Goal: Task Accomplishment & Management: Complete application form

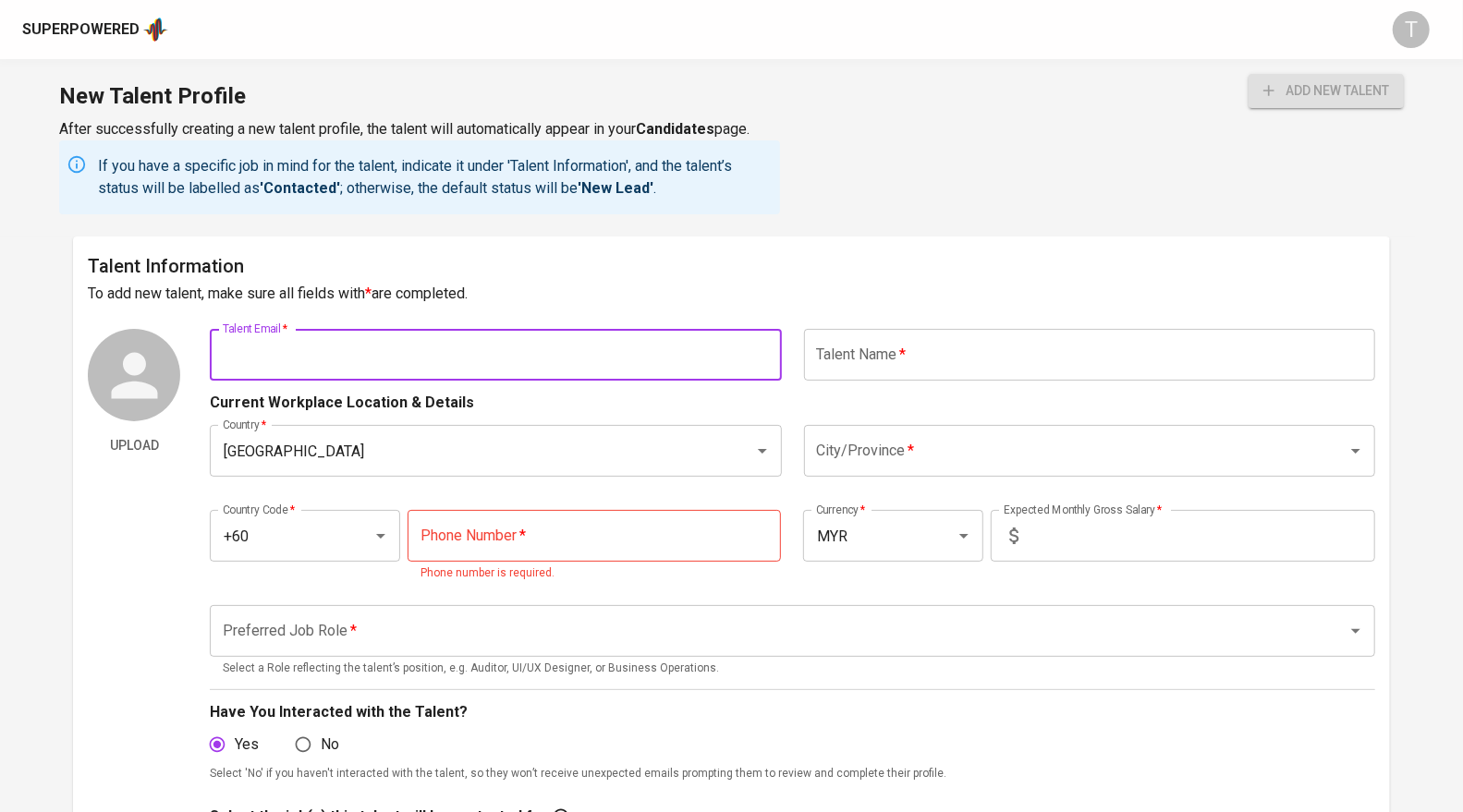
click at [453, 349] on input "text" at bounding box center [495, 355] width 571 height 51
paste input "[EMAIL_ADDRESS][DOMAIN_NAME]"
type input "[EMAIL_ADDRESS][DOMAIN_NAME]"
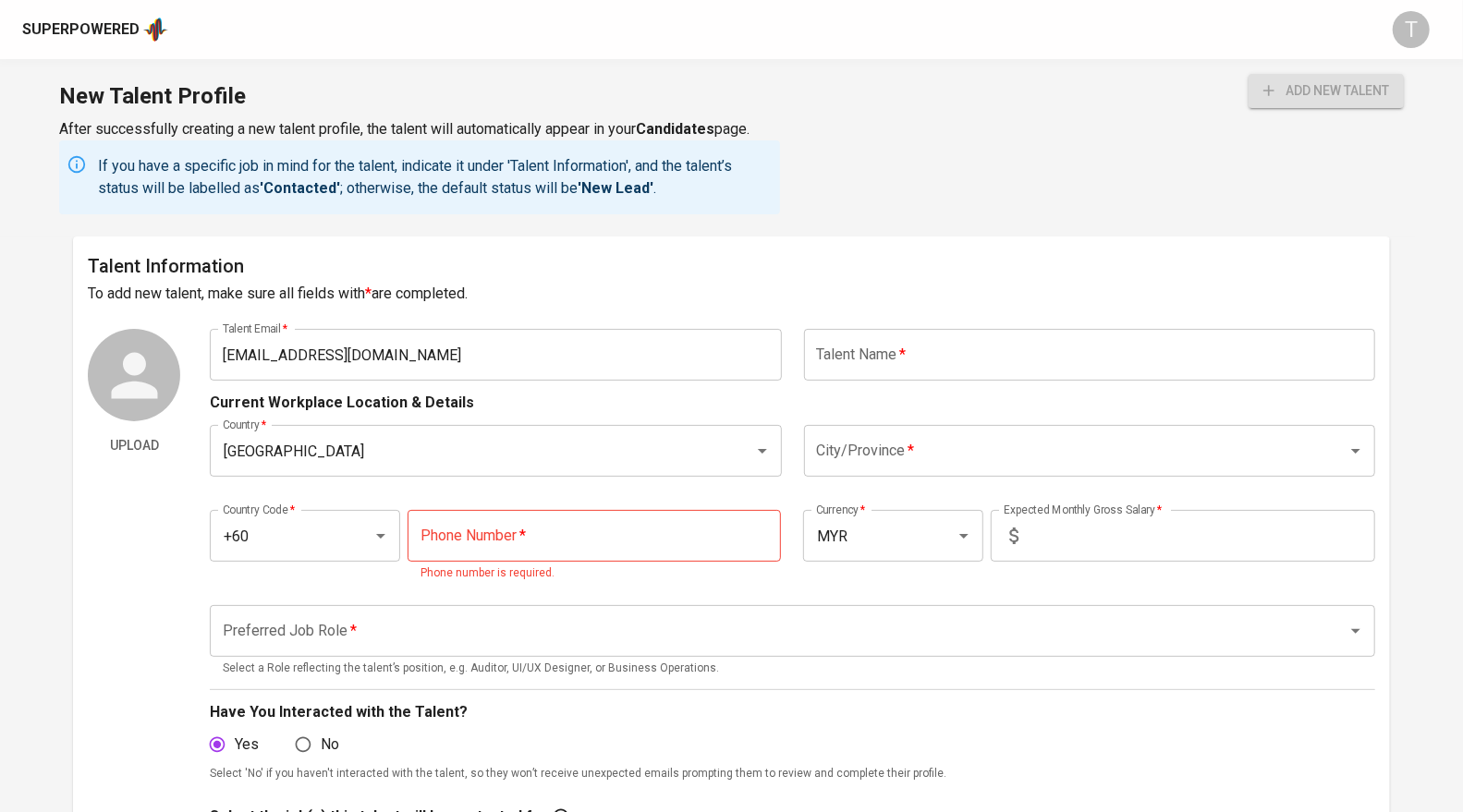
click at [571, 296] on h6 "To add new talent, make sure all fields with * are completed." at bounding box center [731, 293] width 1287 height 26
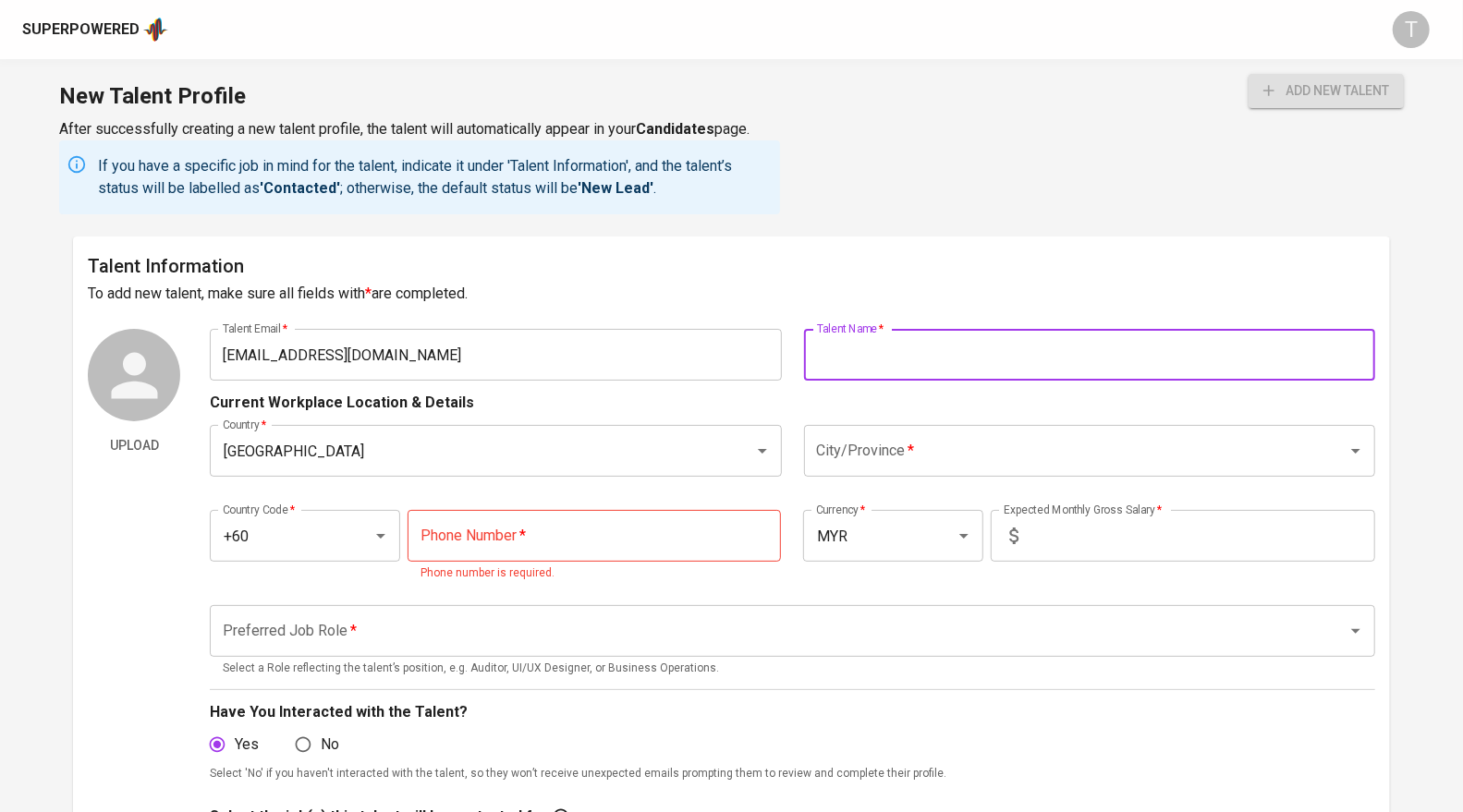
click at [876, 359] on input "text" at bounding box center [1090, 355] width 571 height 51
paste input "[PERSON_NAME]"
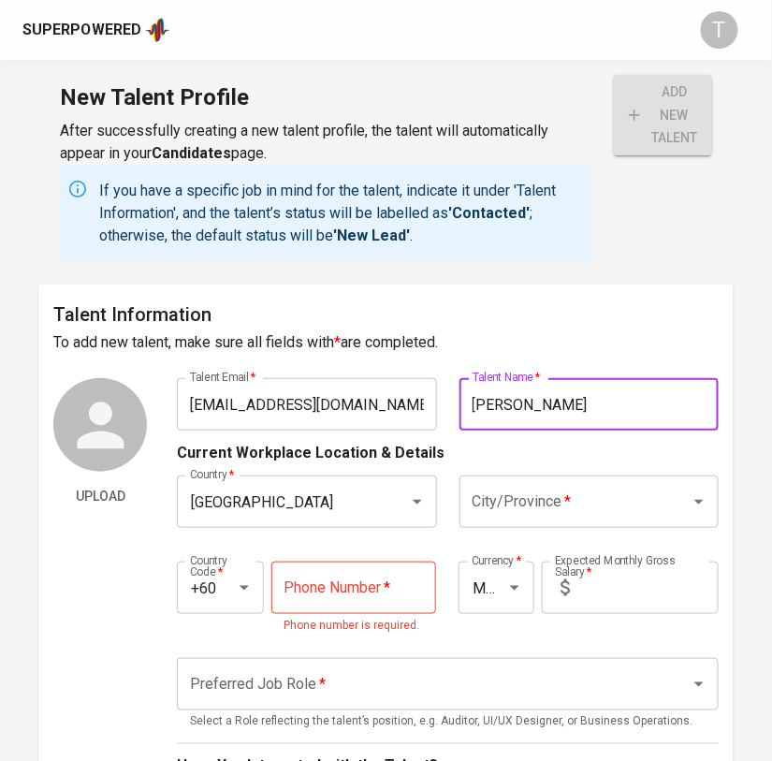
type input "[PERSON_NAME]"
click at [517, 512] on input "City/Province   *" at bounding box center [563, 502] width 190 height 36
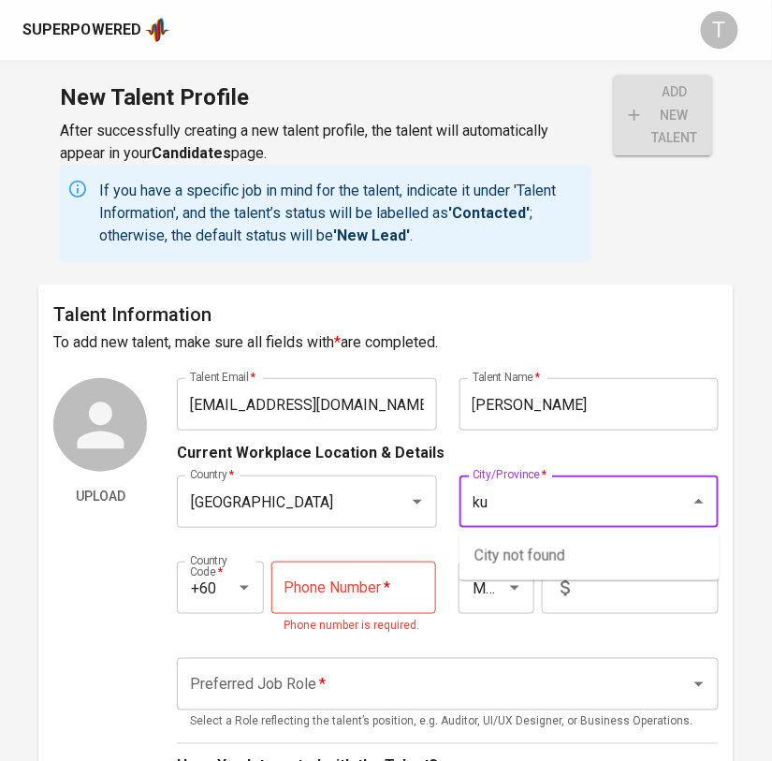
type input "k"
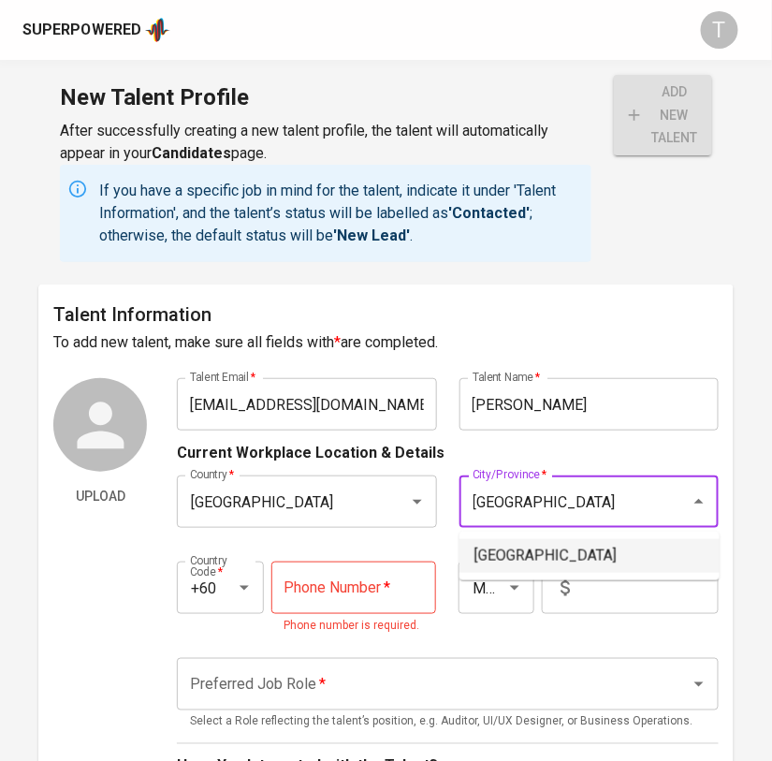
drag, startPoint x: 547, startPoint y: 543, endPoint x: 492, endPoint y: 559, distance: 57.7
click at [547, 543] on li "[GEOGRAPHIC_DATA]" at bounding box center [589, 556] width 260 height 34
type input "[GEOGRAPHIC_DATA]"
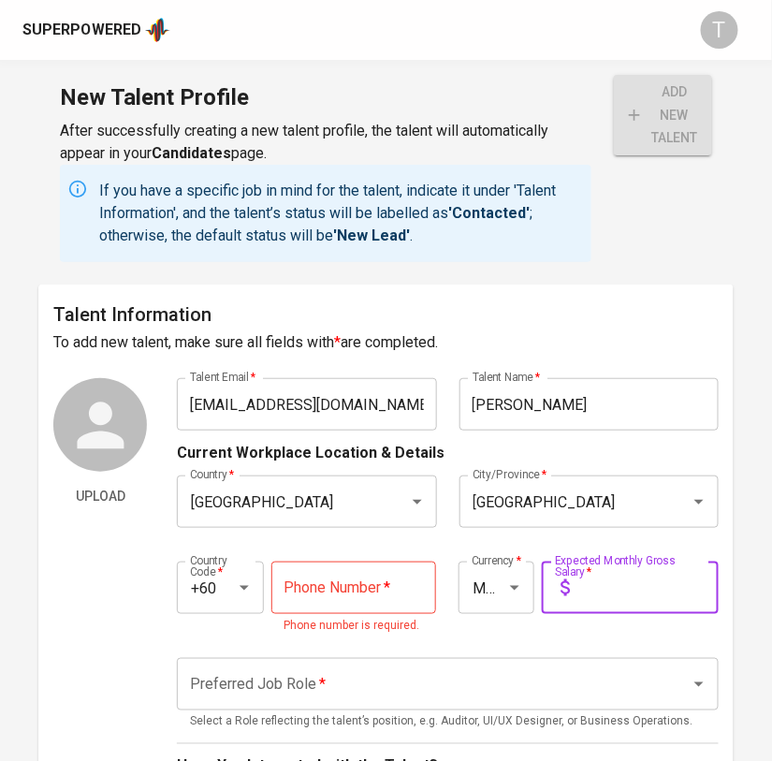
click at [605, 587] on input "text" at bounding box center [647, 587] width 141 height 52
type input "7,000"
drag, startPoint x: 368, startPoint y: 591, endPoint x: 451, endPoint y: 550, distance: 92.9
click at [368, 587] on input "tel" at bounding box center [354, 587] width 166 height 52
click at [358, 575] on input "tel" at bounding box center [354, 587] width 166 height 52
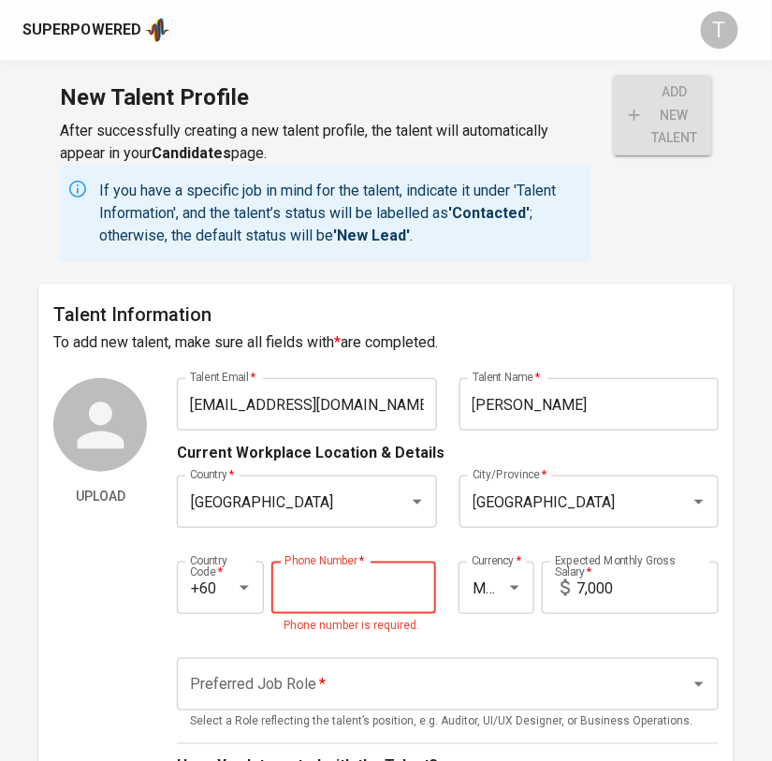
paste input "[PHONE_NUMBER]"
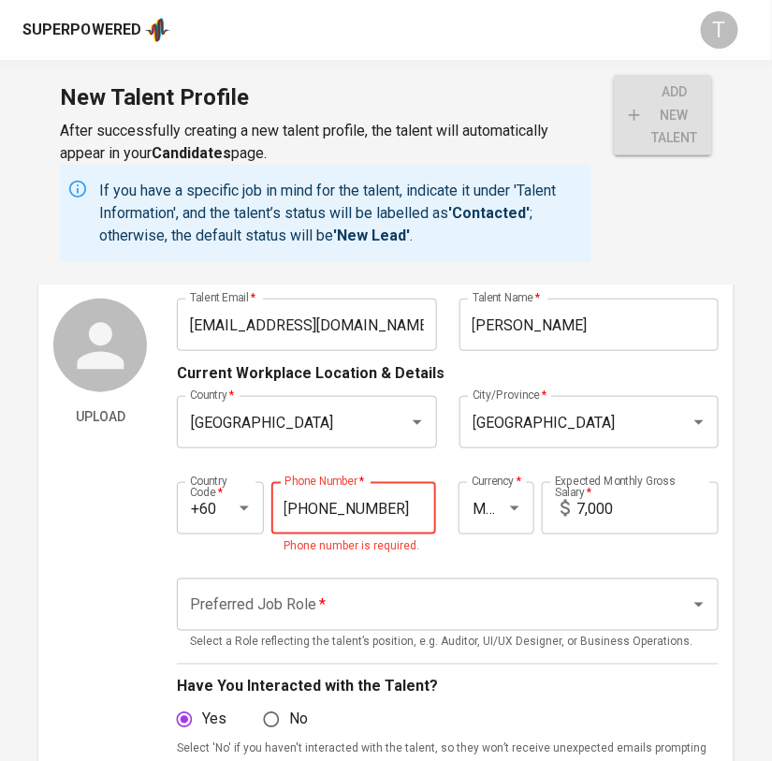
scroll to position [105, 0]
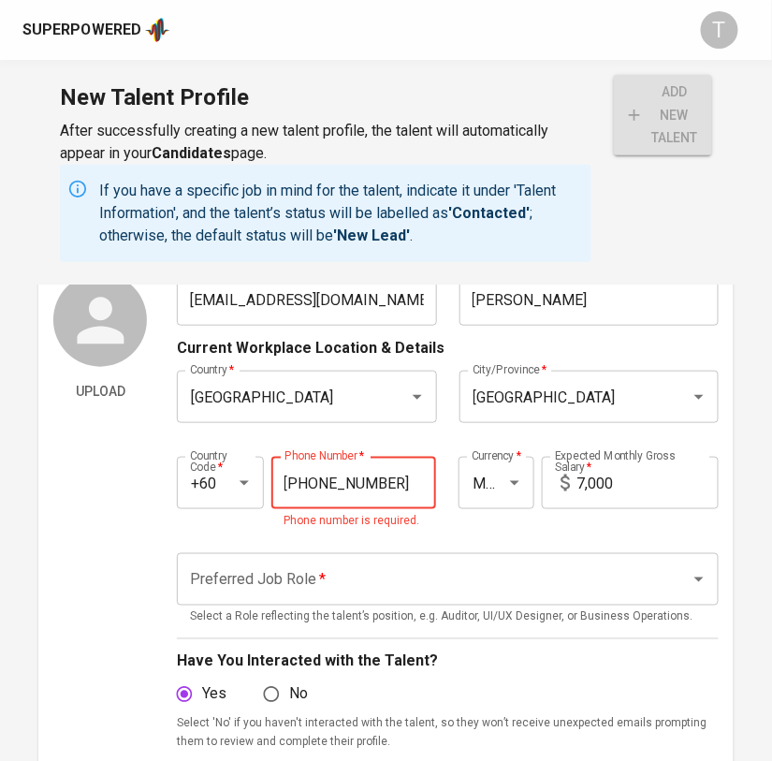
type input "[PHONE_NUMBER]"
click at [614, 75] on button "add new talent" at bounding box center [663, 115] width 98 height 80
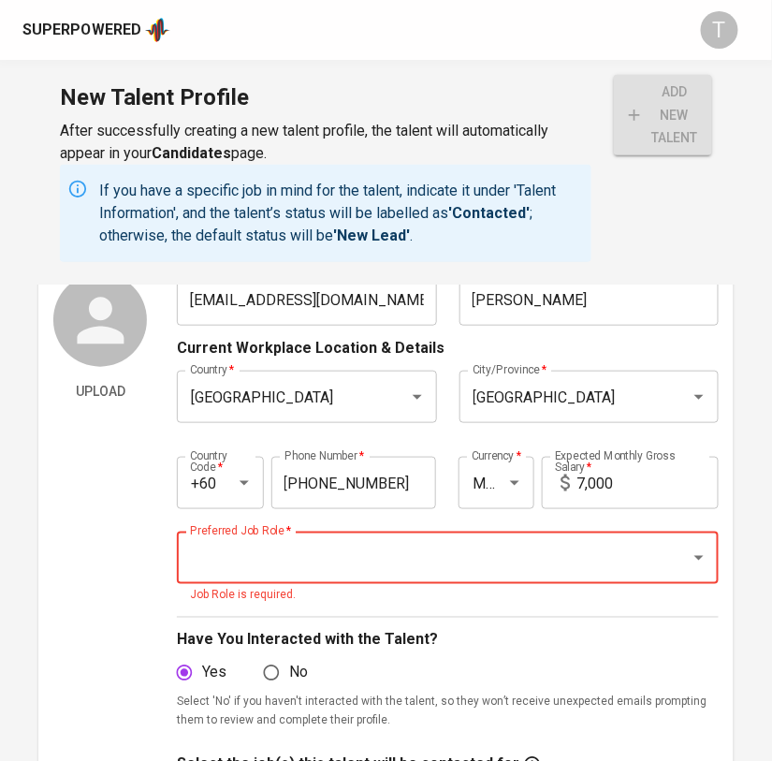
click at [418, 555] on input "Preferred Job Role   *" at bounding box center [421, 558] width 472 height 36
type input "s"
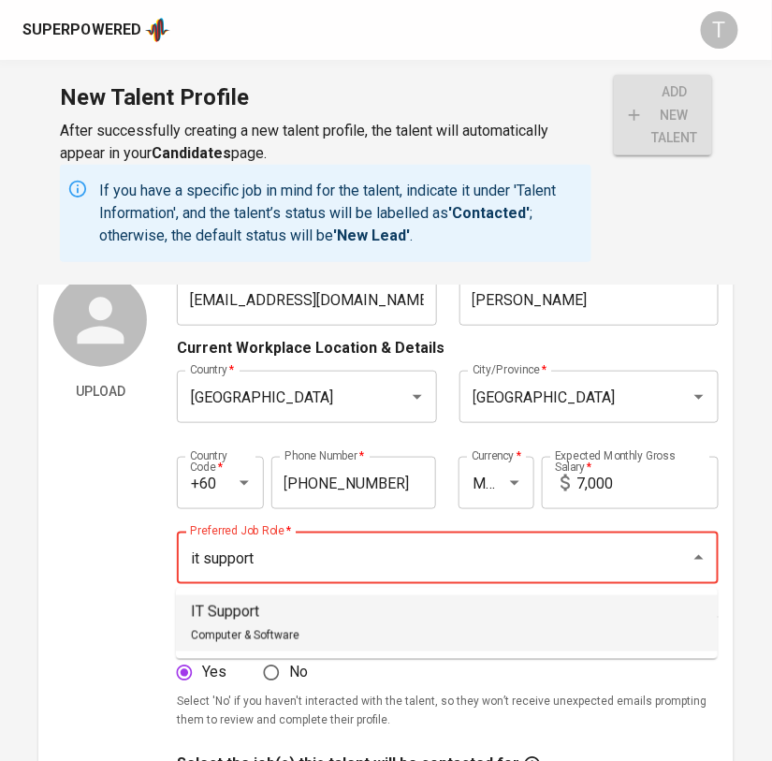
click at [360, 616] on li "IT Support Computer & Software" at bounding box center [447, 623] width 542 height 56
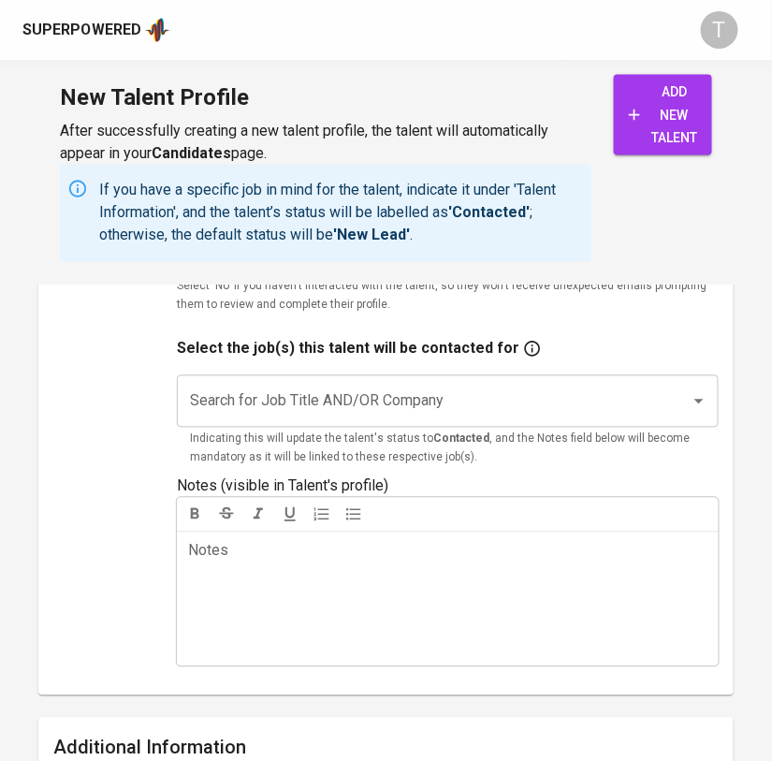
scroll to position [523, 0]
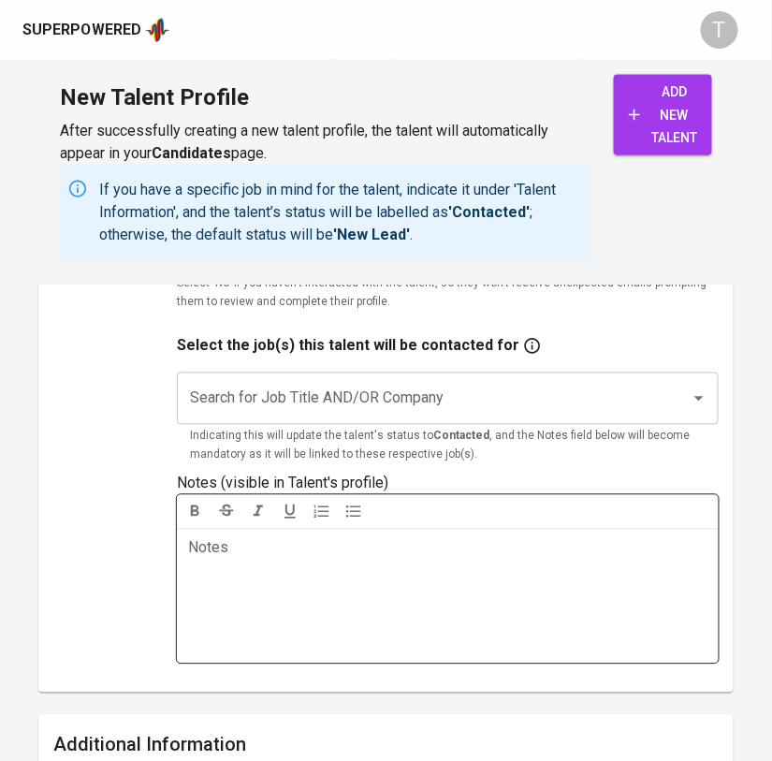
type input "IT Support"
click at [339, 580] on div "Notes ﻿" at bounding box center [448, 596] width 542 height 135
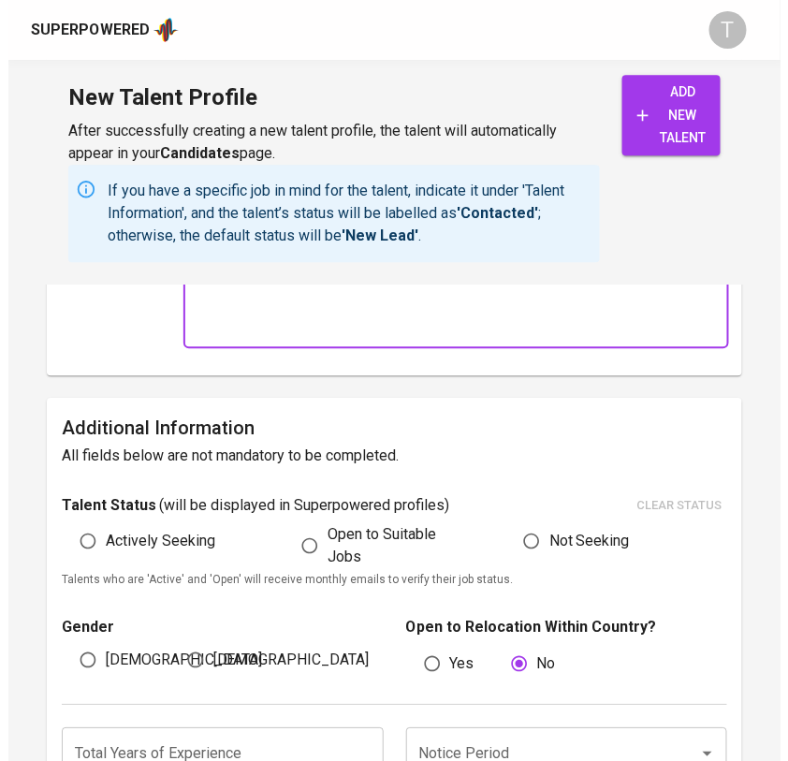
scroll to position [858, 0]
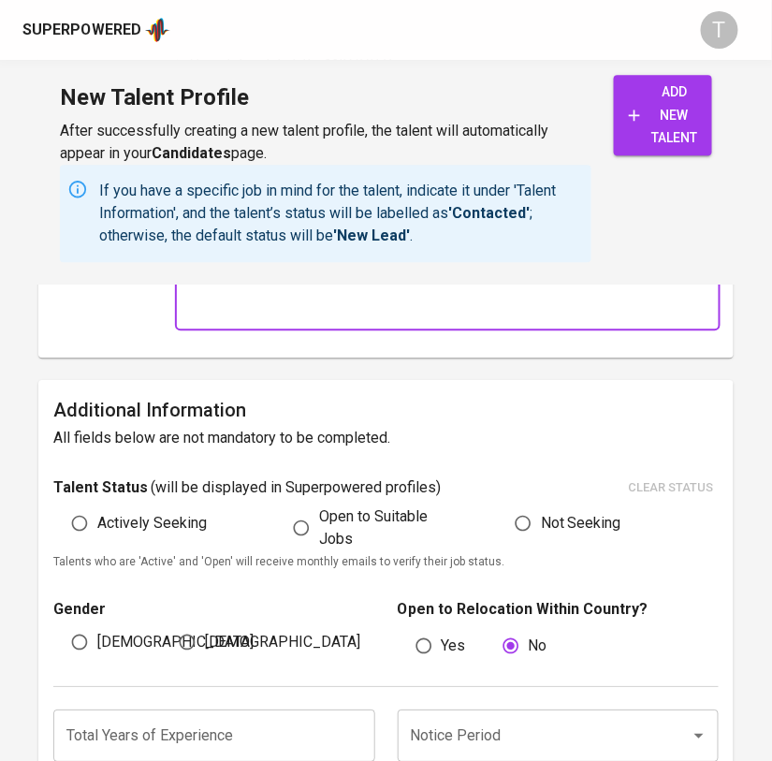
drag, startPoint x: 98, startPoint y: 522, endPoint x: 95, endPoint y: 624, distance: 102.0
click at [99, 521] on span "Actively Seeking" at bounding box center [151, 523] width 109 height 22
click at [97, 521] on input "Actively Seeking" at bounding box center [80, 523] width 36 height 36
radio input "true"
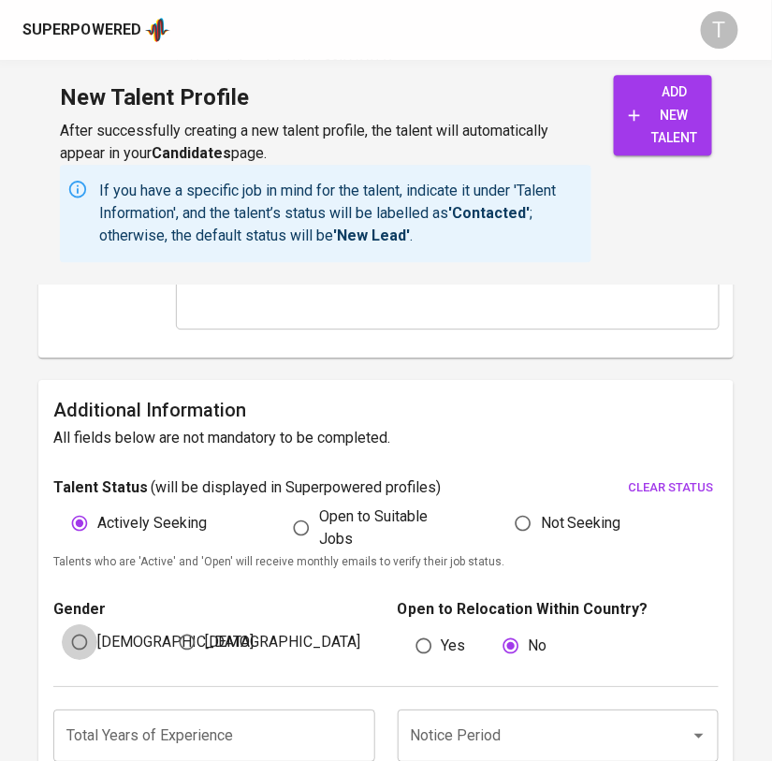
drag, startPoint x: 94, startPoint y: 631, endPoint x: 170, endPoint y: 658, distance: 80.5
click at [94, 632] on input "[DEMOGRAPHIC_DATA]" at bounding box center [80, 642] width 36 height 36
radio input "true"
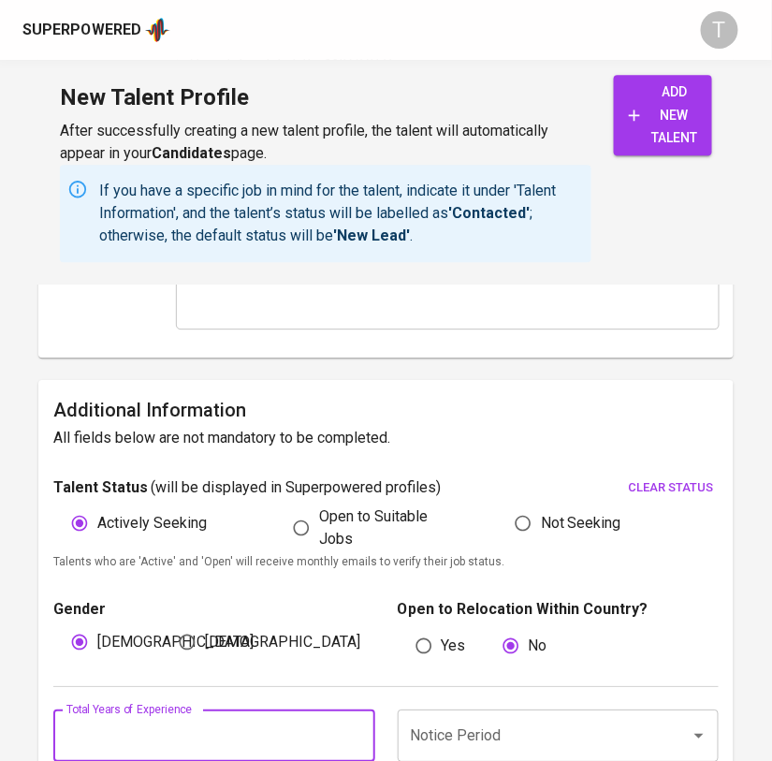
click at [185, 732] on input "number" at bounding box center [213, 735] width 321 height 52
type input "4"
click at [532, 737] on input "Notice Period" at bounding box center [532, 736] width 252 height 36
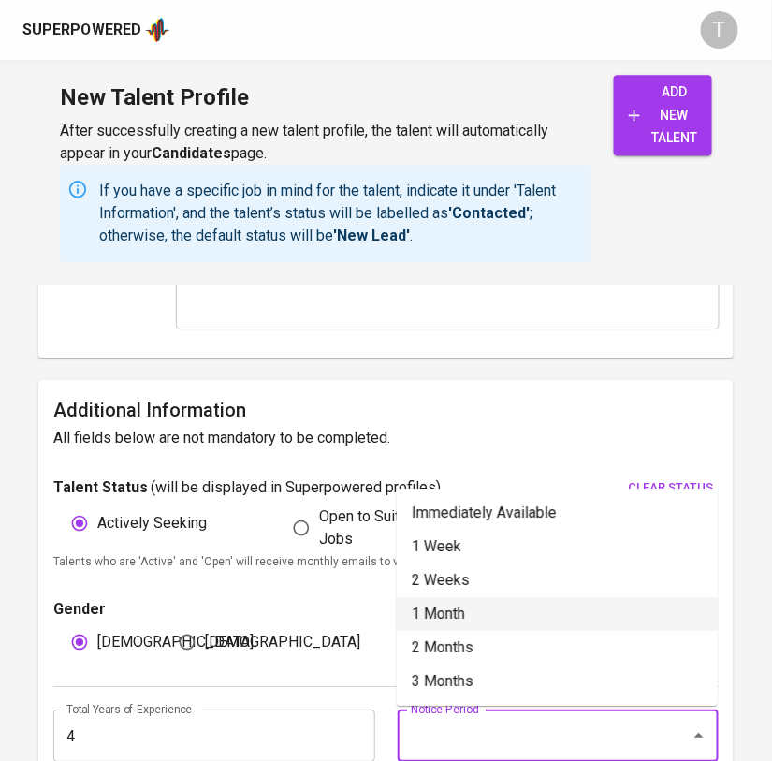
click at [529, 609] on li "1 Month" at bounding box center [557, 614] width 321 height 34
type input "1 Month"
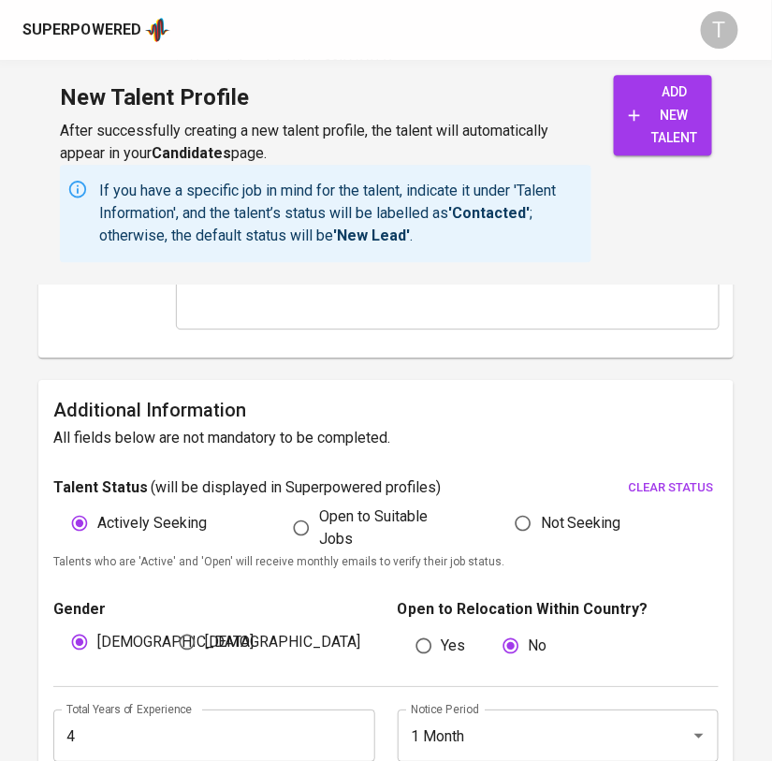
click at [674, 89] on span "add new talent" at bounding box center [663, 114] width 68 height 69
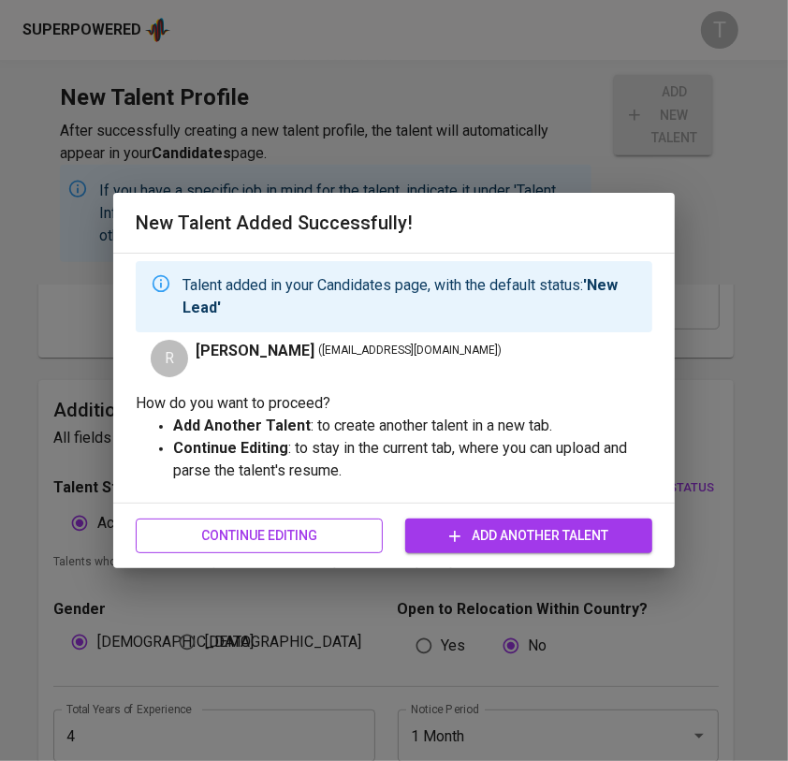
click at [329, 530] on span "Continue Editing" at bounding box center [259, 535] width 217 height 23
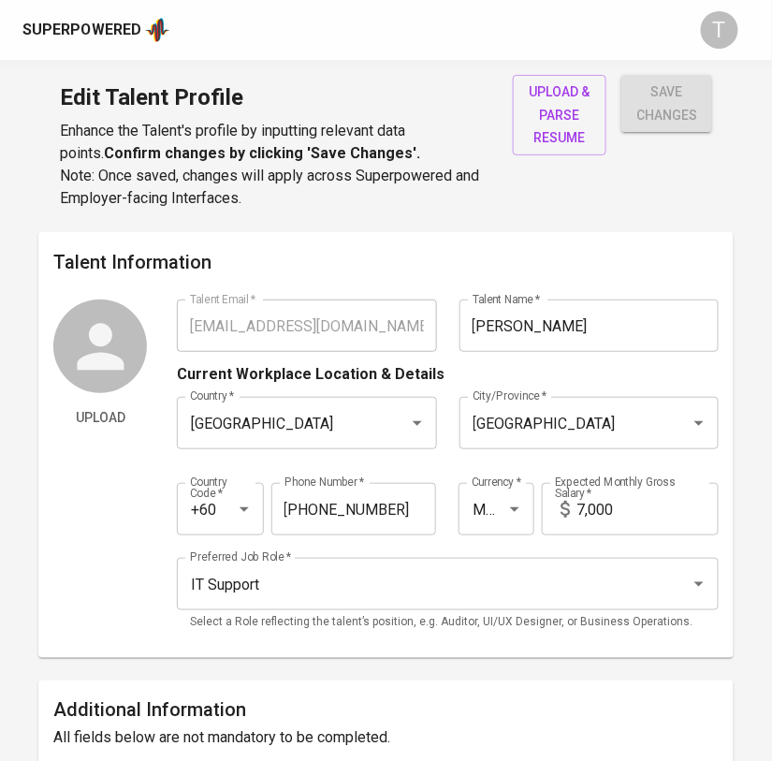
type input "[EMAIL_ADDRESS][DOMAIN_NAME]"
type input "[PERSON_NAME]"
type input "[GEOGRAPHIC_DATA]"
type input "+60"
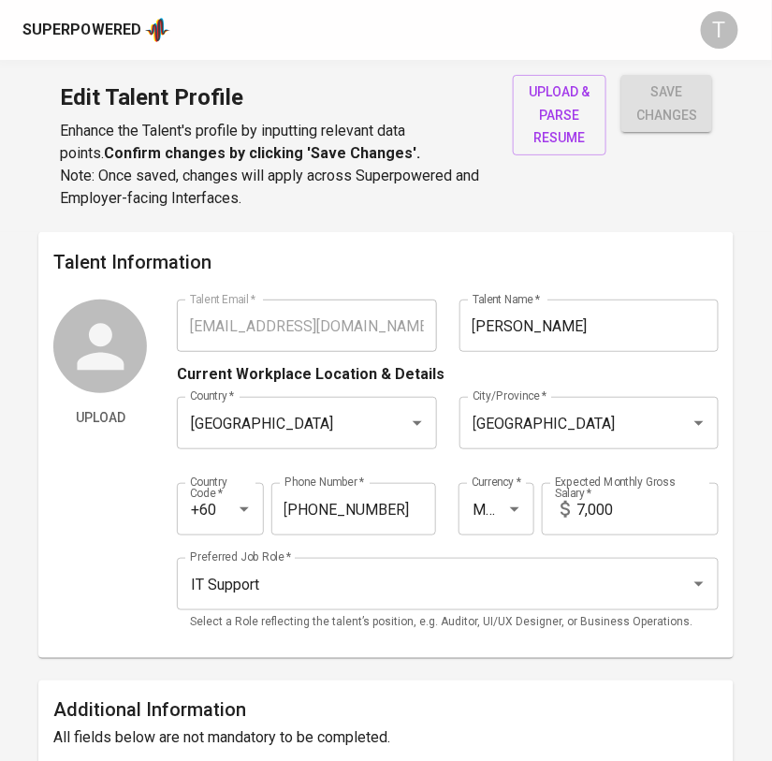
type input "[PHONE_NUMBER]"
type input "MYR"
type input "7,000"
type input "IT Support"
radio input "true"
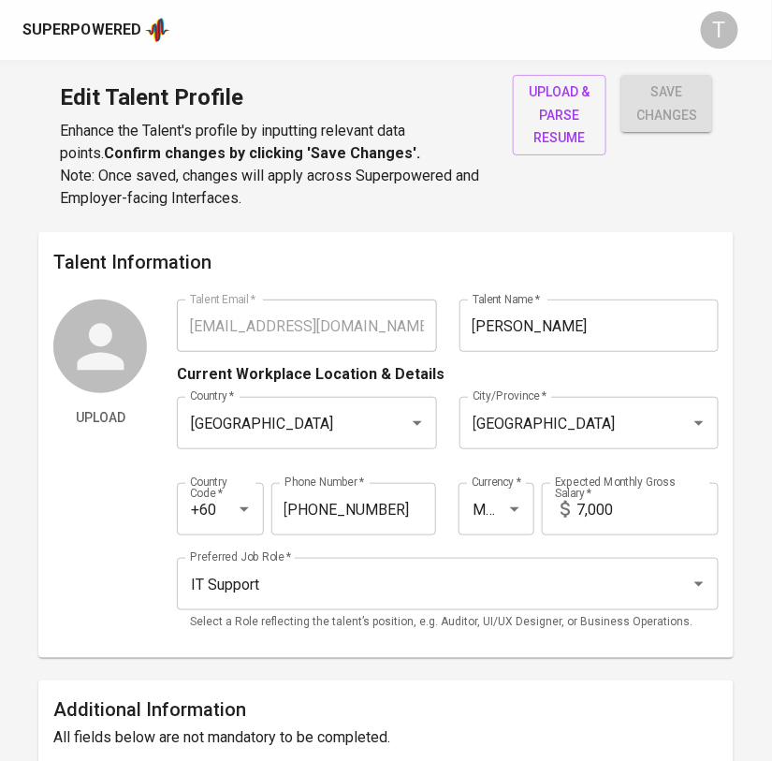
radio input "true"
type input "4"
type input "1 Month"
click at [559, 115] on span "upload & parse resume" at bounding box center [560, 114] width 64 height 69
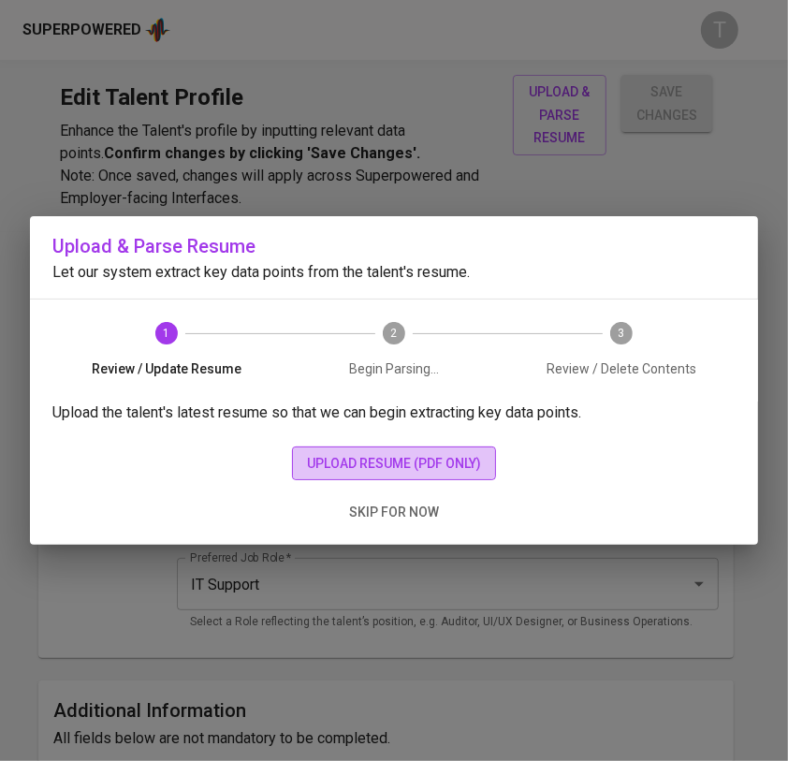
click at [384, 461] on span "upload resume (pdf only)" at bounding box center [394, 463] width 174 height 23
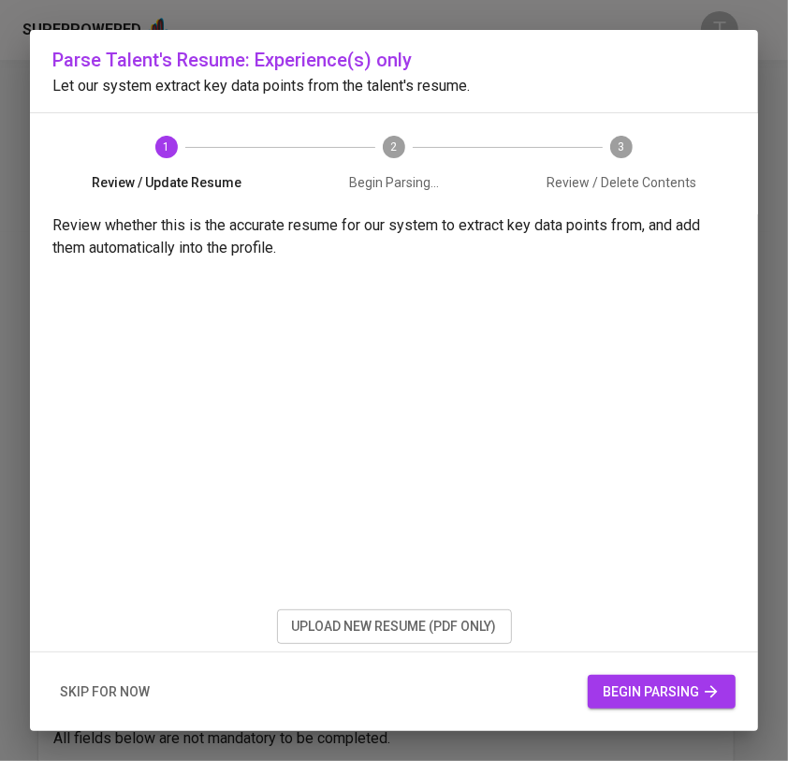
click at [655, 694] on span "begin parsing" at bounding box center [662, 691] width 118 height 23
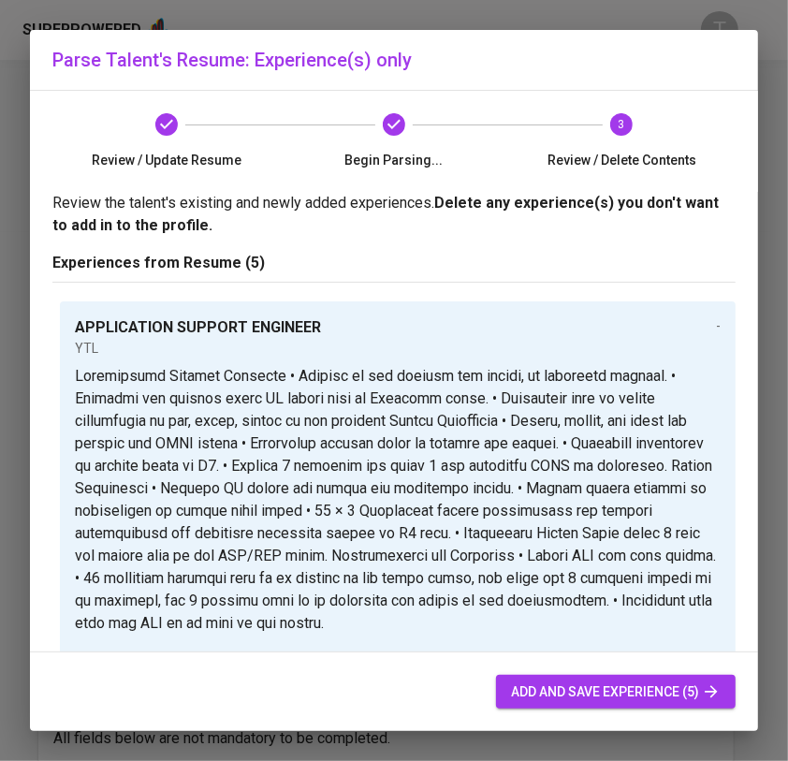
click at [653, 685] on span "add and save experience (5)" at bounding box center [616, 691] width 210 height 23
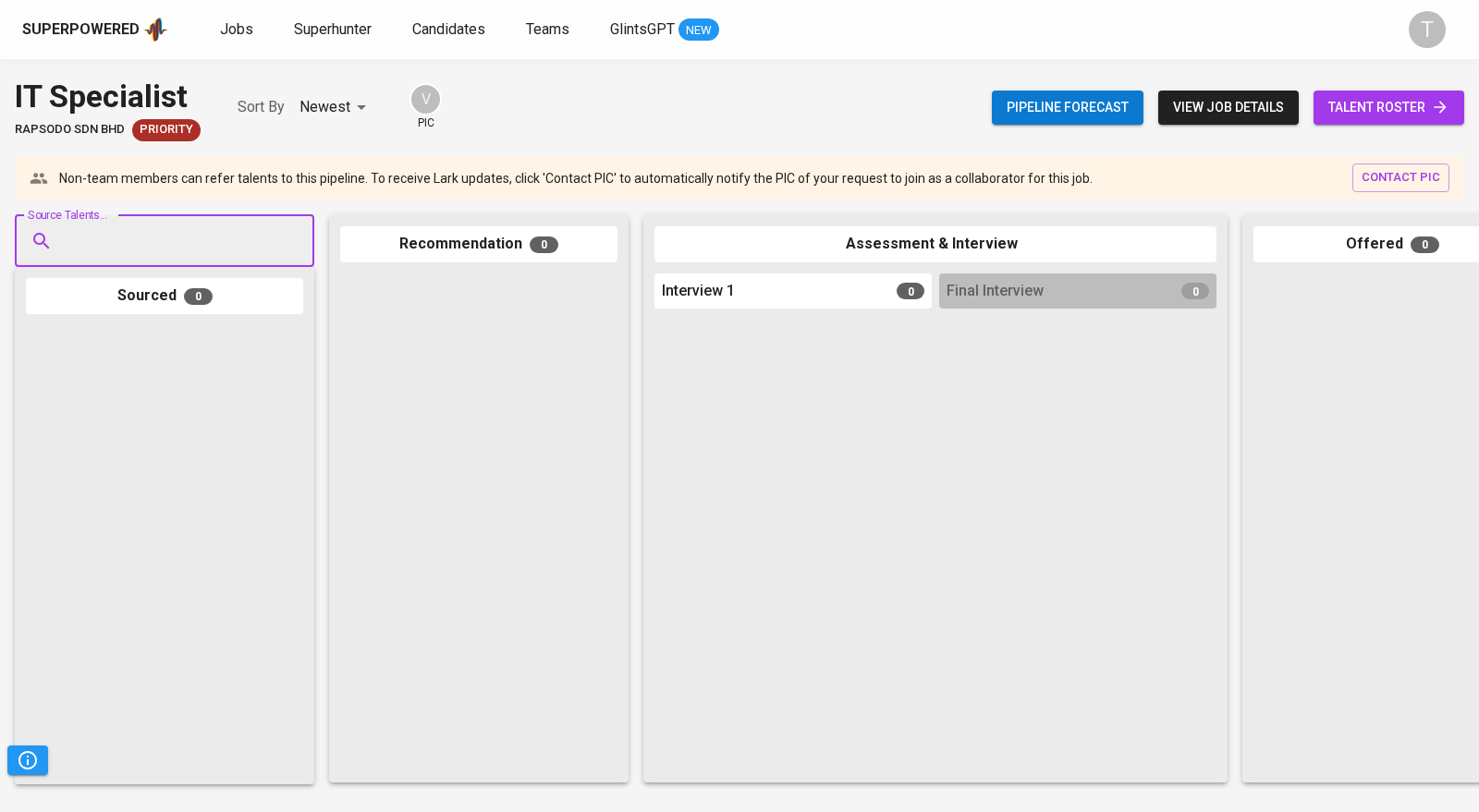
click at [182, 243] on input "Source Talents..." at bounding box center [157, 241] width 194 height 36
paste input "rishallankanagaraja06@gmail.com"
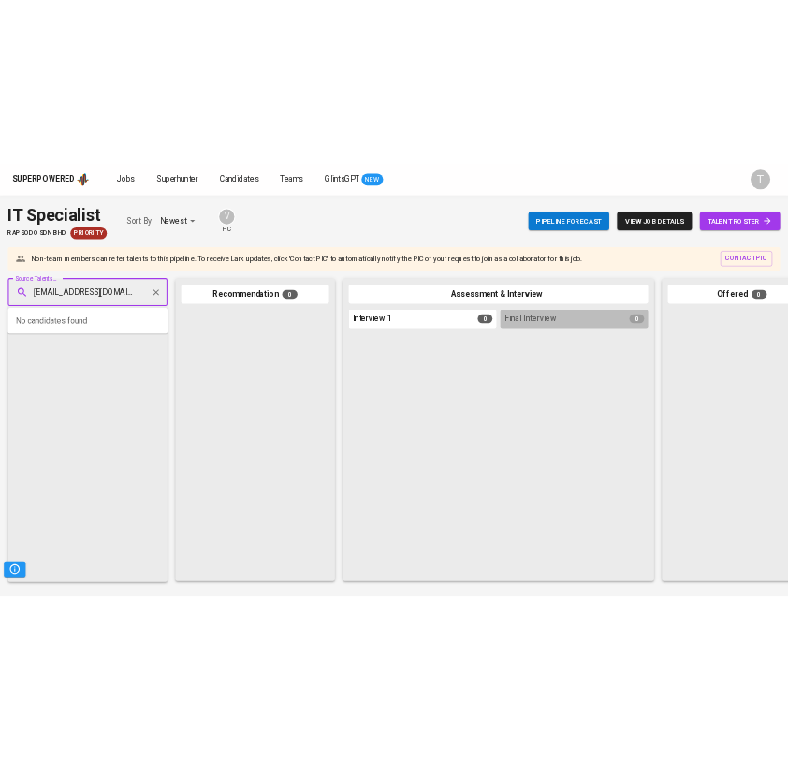
scroll to position [0, 41]
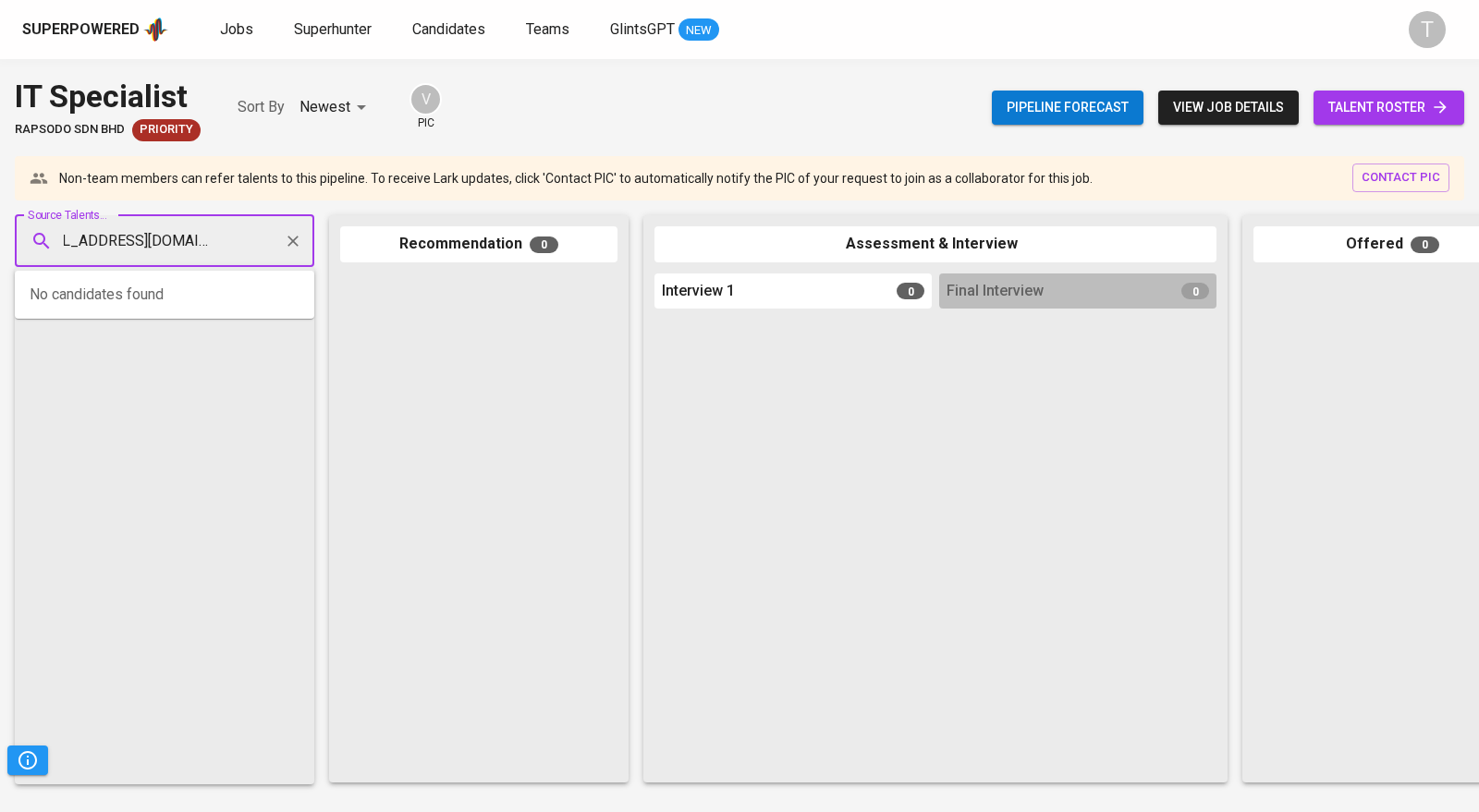
type input "rishallankanagaraja06@gmail.com"
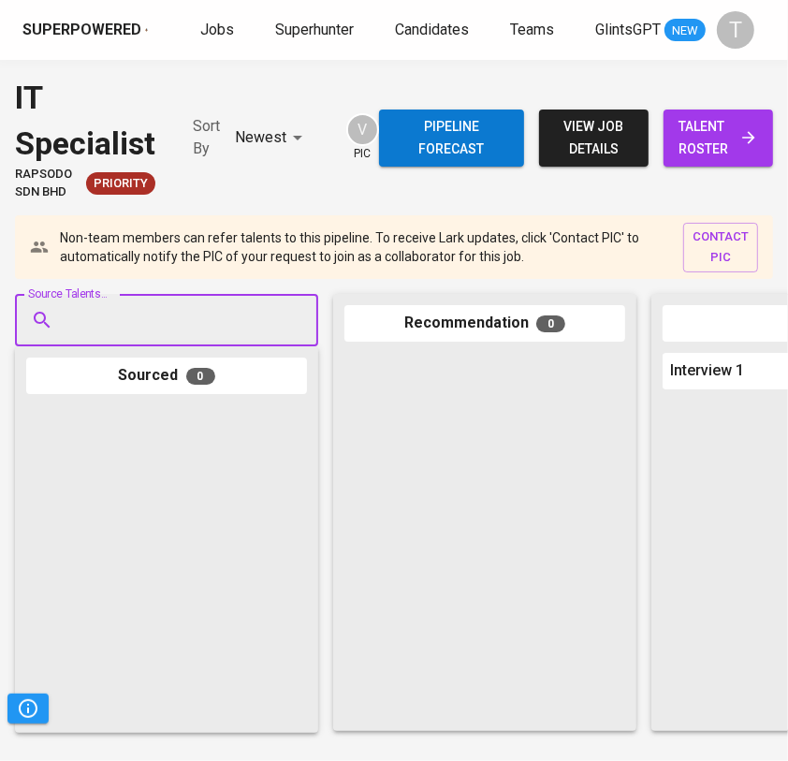
scroll to position [0, 0]
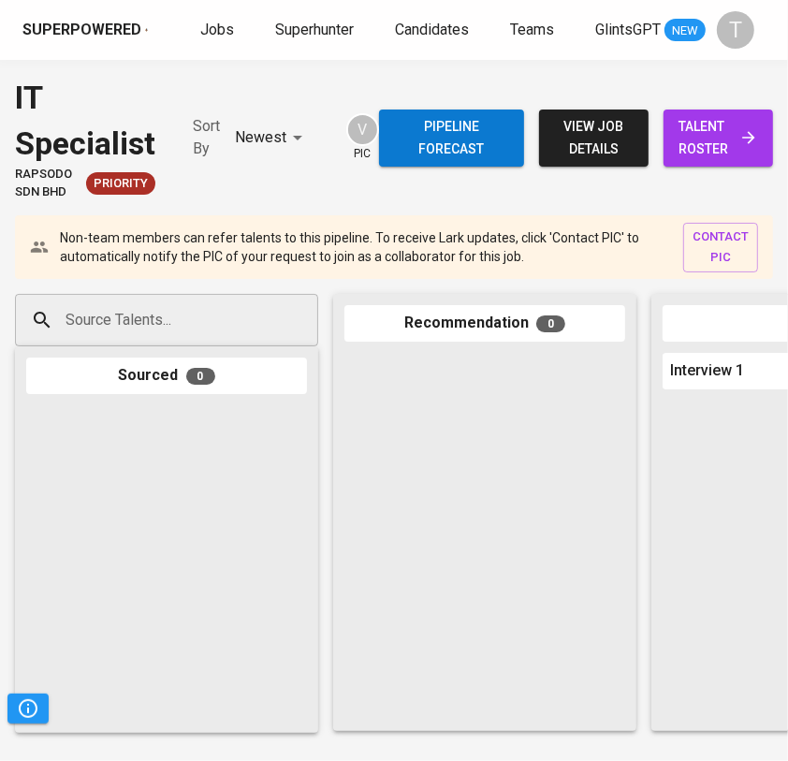
click at [212, 323] on input "Source Talents..." at bounding box center [159, 320] width 196 height 36
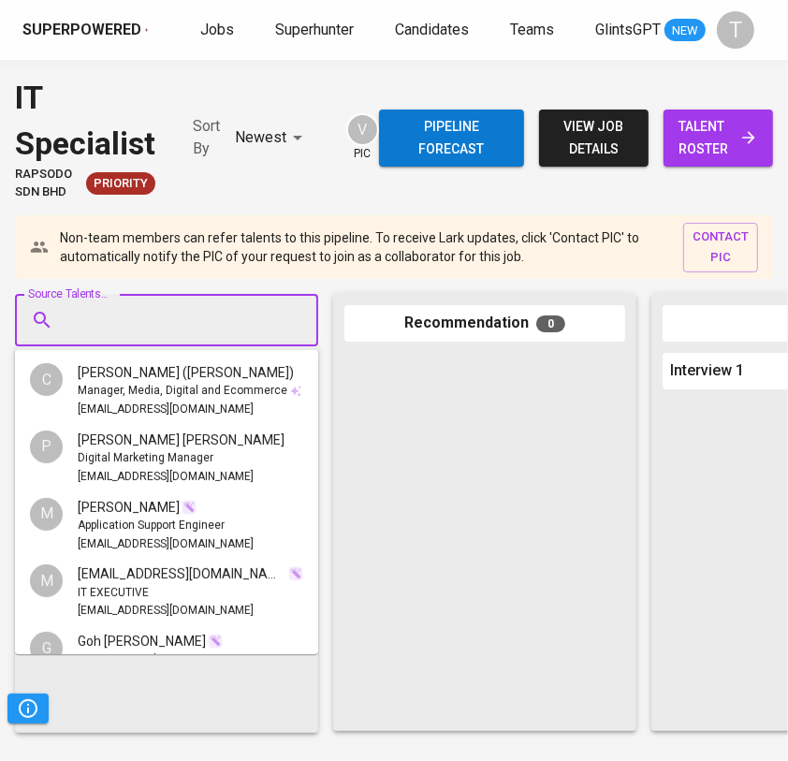
paste input "rishallankanagaraja06@gmail.com"
type input "rishallankanagaraja06@gmail.com"
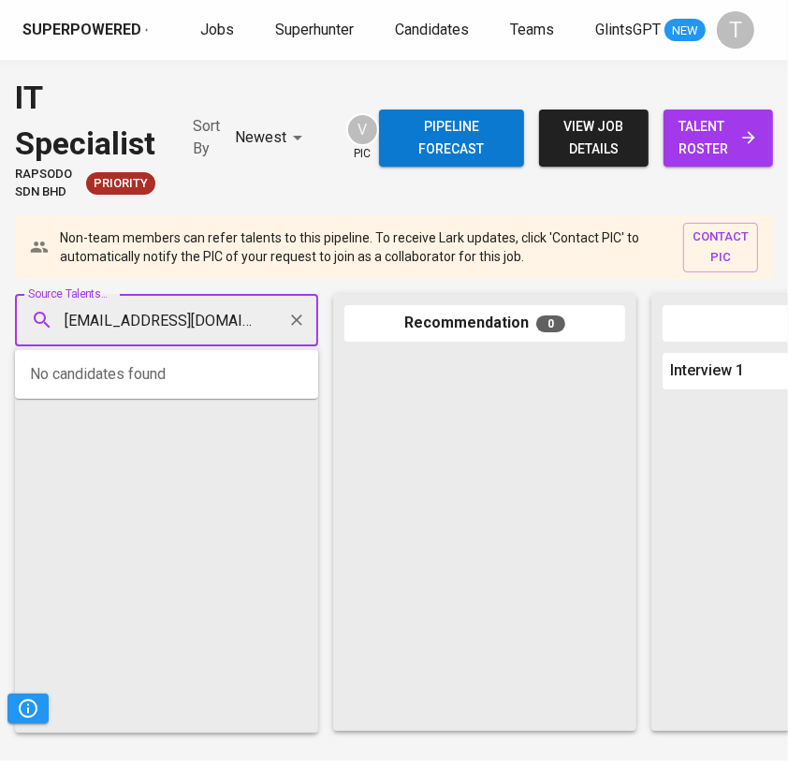
scroll to position [0, 41]
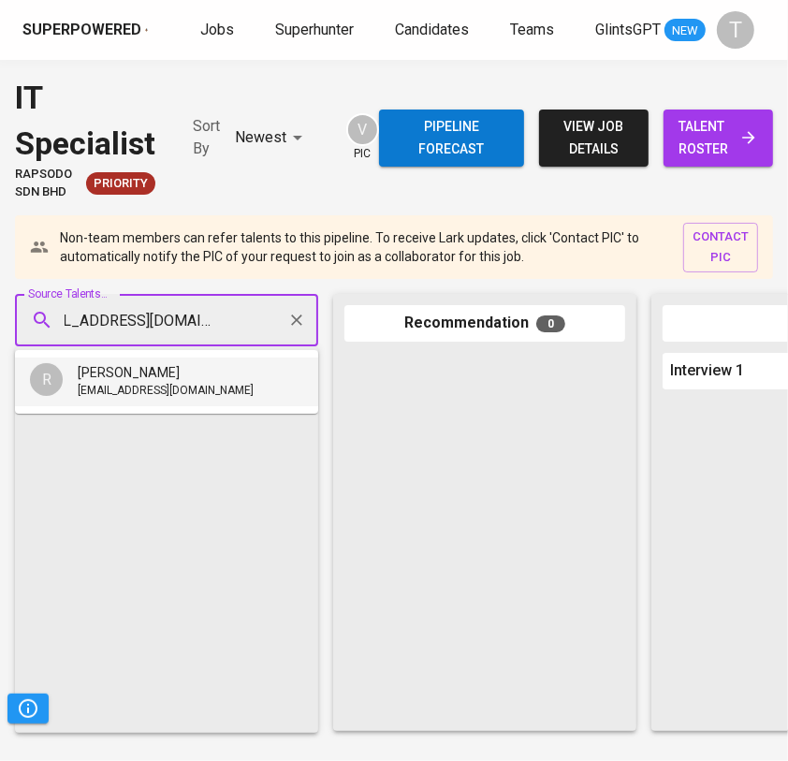
click at [158, 405] on li "R Rishallan Kanagaraja rishallankanagaraja06@gmail.com" at bounding box center [166, 381] width 303 height 49
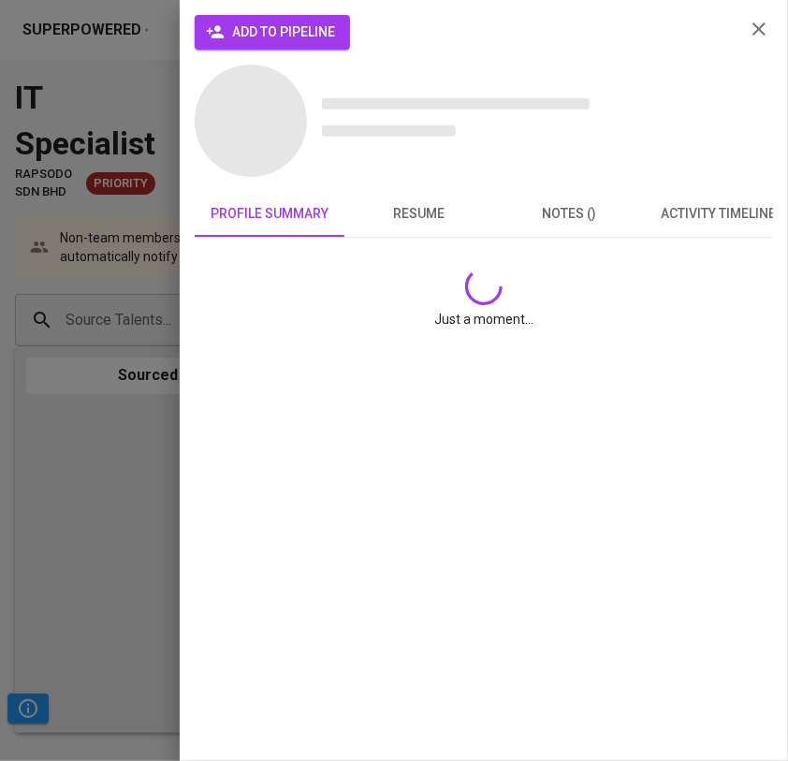
scroll to position [0, 0]
click at [185, 380] on div "add to pipeline profile summary resume notes () activity timeline Just a moment…" at bounding box center [484, 380] width 608 height 761
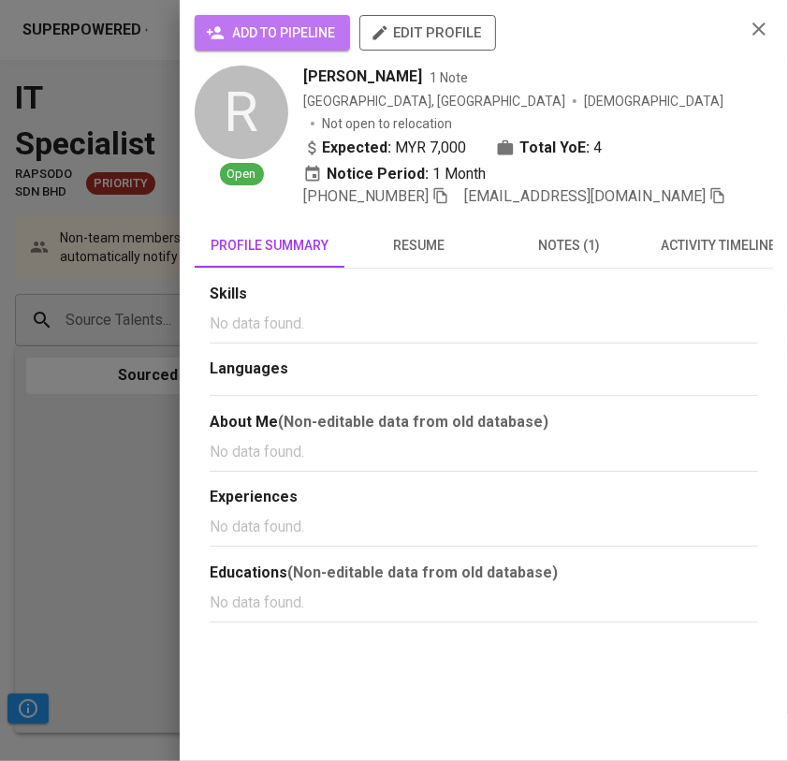
click at [247, 23] on span "add to pipeline" at bounding box center [272, 33] width 125 height 23
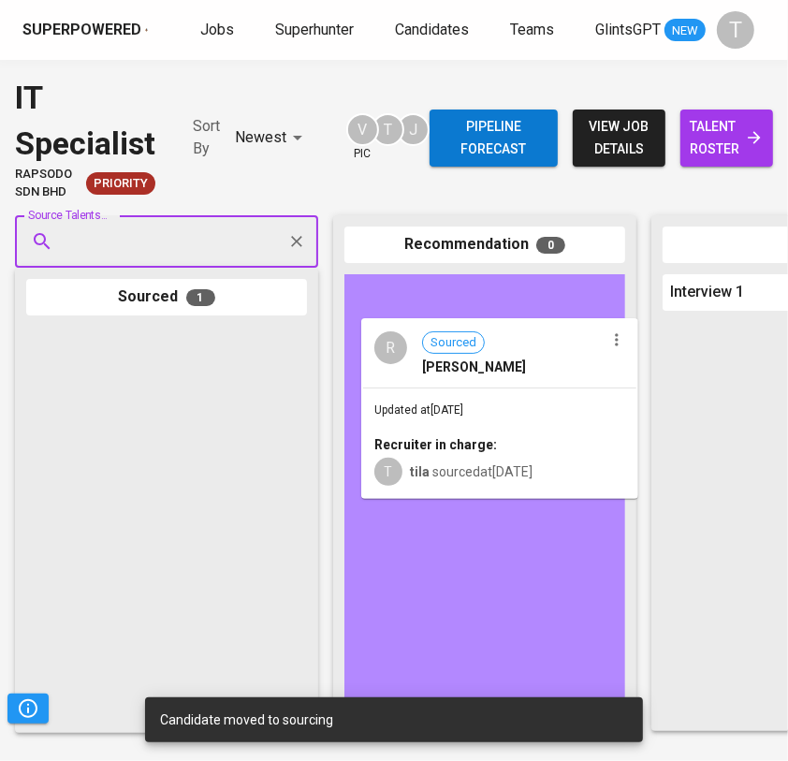
drag, startPoint x: 153, startPoint y: 427, endPoint x: 492, endPoint y: 416, distance: 339.8
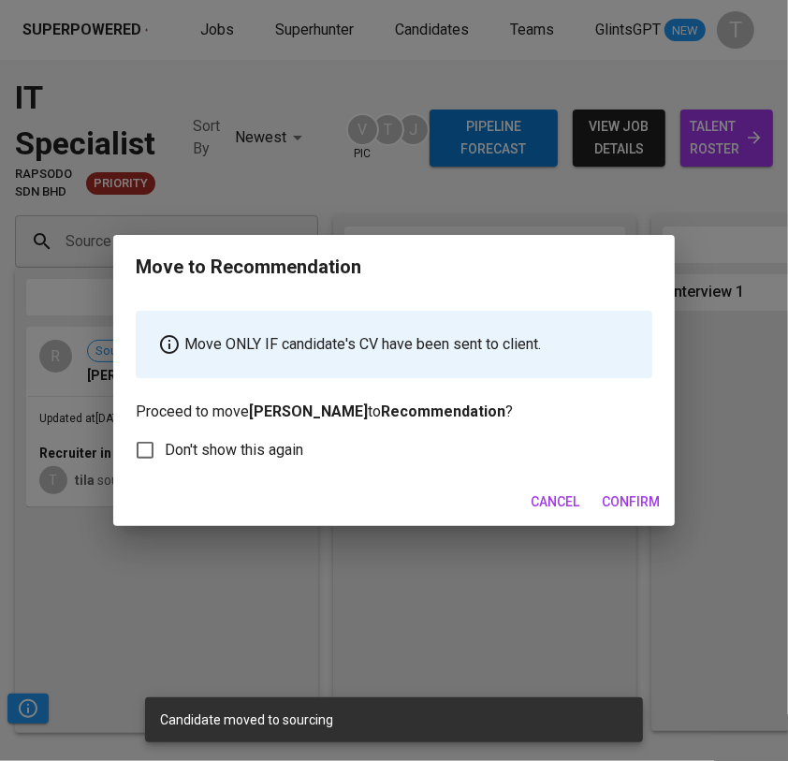
click at [617, 496] on span "Confirm" at bounding box center [631, 501] width 58 height 23
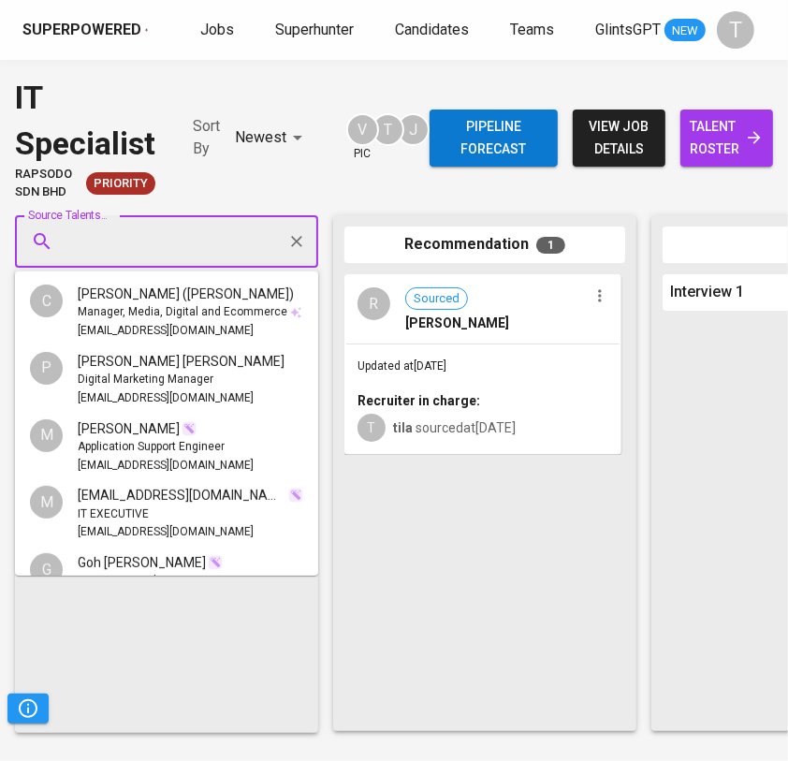
click at [182, 249] on input "Source Talents..." at bounding box center [159, 242] width 196 height 36
paste input "munira3shah@gmail.com"
type input "munira3shah@gmail.com"
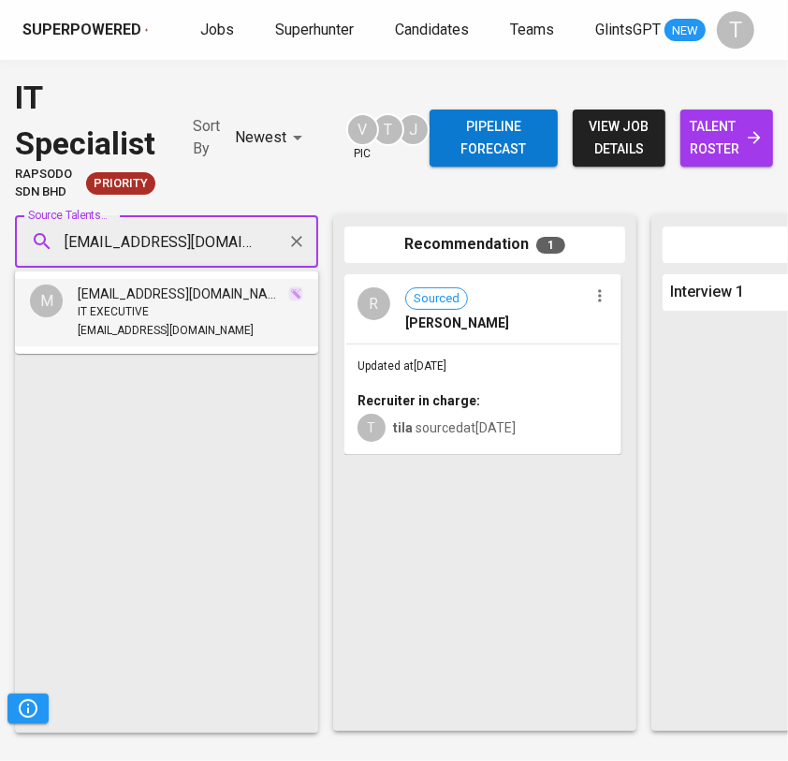
click at [175, 318] on div "IT EXECUTIVE" at bounding box center [190, 312] width 225 height 19
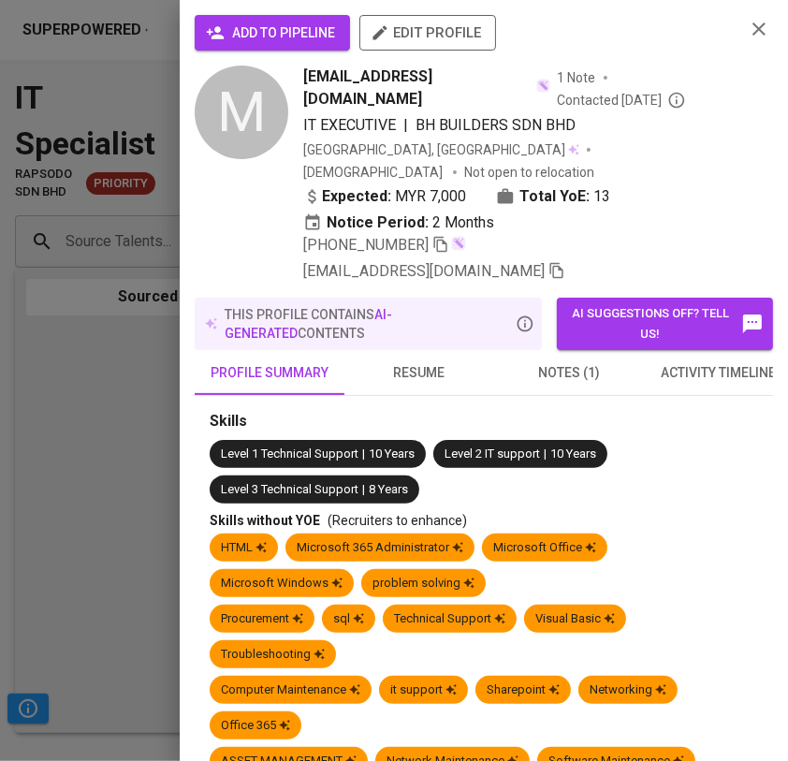
click at [326, 29] on span "add to pipeline" at bounding box center [272, 33] width 125 height 23
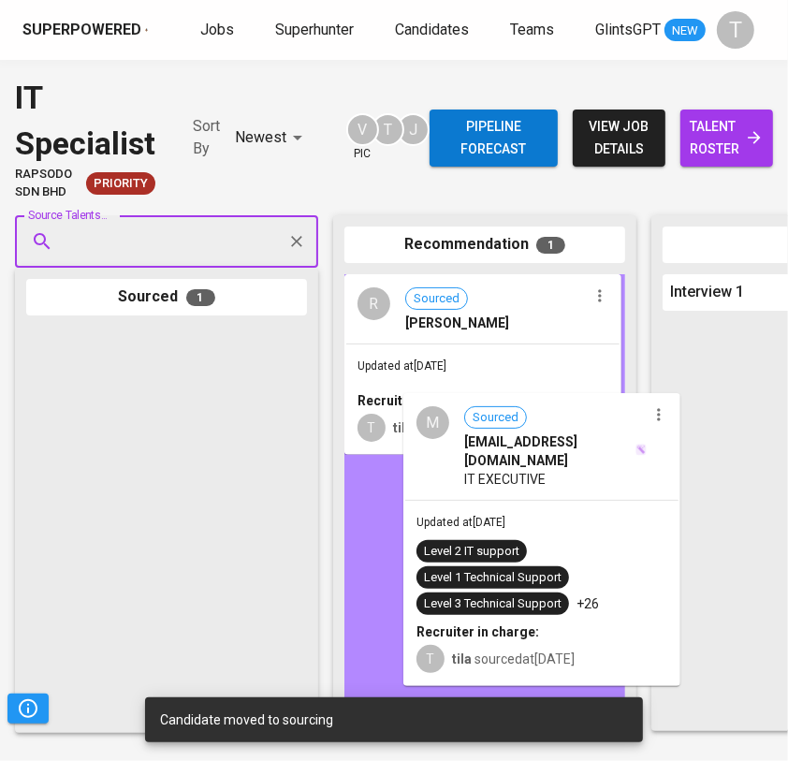
drag, startPoint x: 181, startPoint y: 403, endPoint x: 523, endPoint y: 467, distance: 348.3
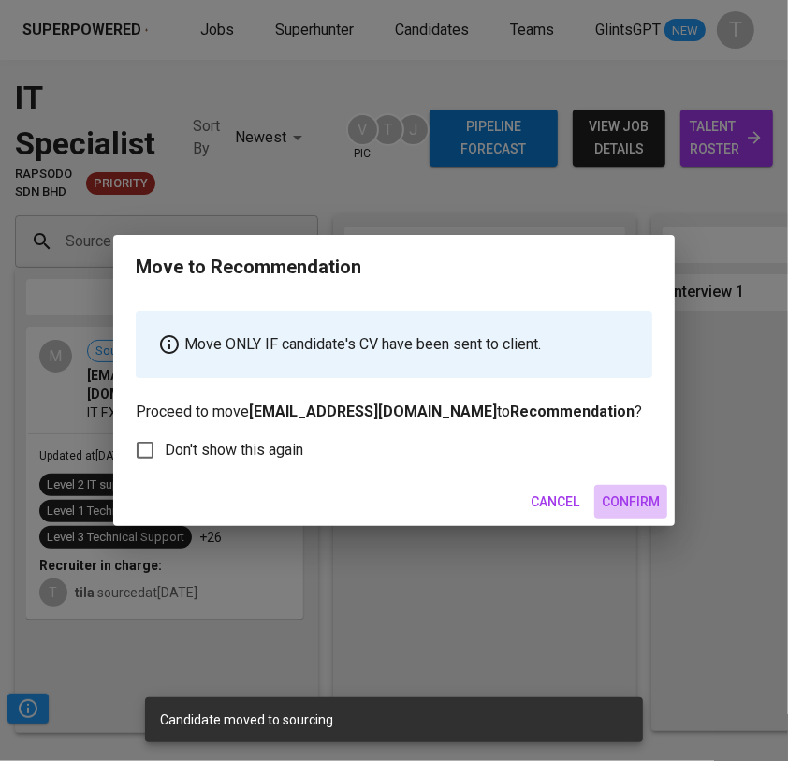
click at [631, 499] on span "Confirm" at bounding box center [631, 501] width 58 height 23
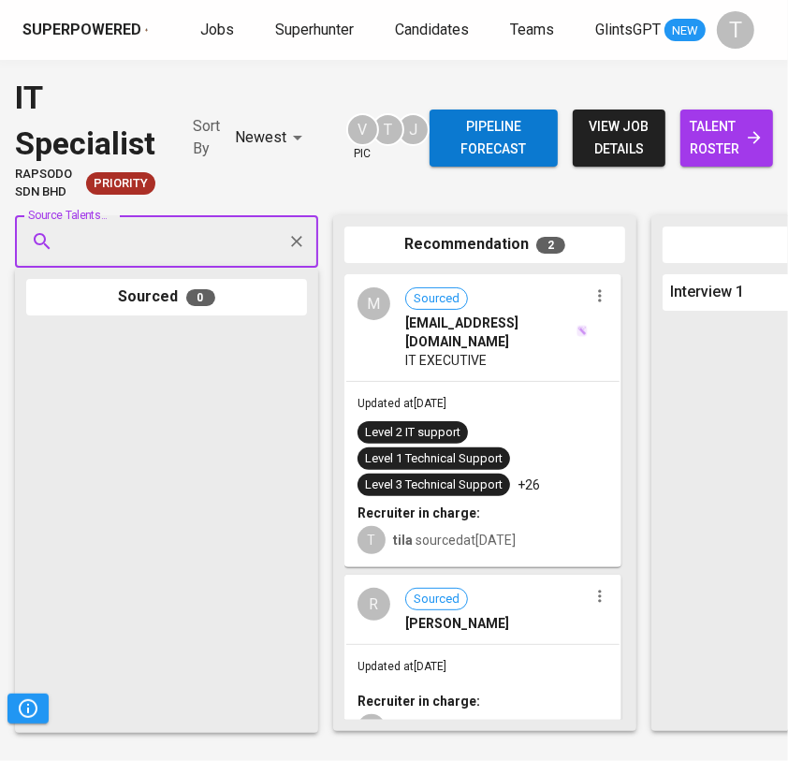
paste input "hazim_kassim@hotmail.com"
type input "hazim_kassim@hotmail.com"
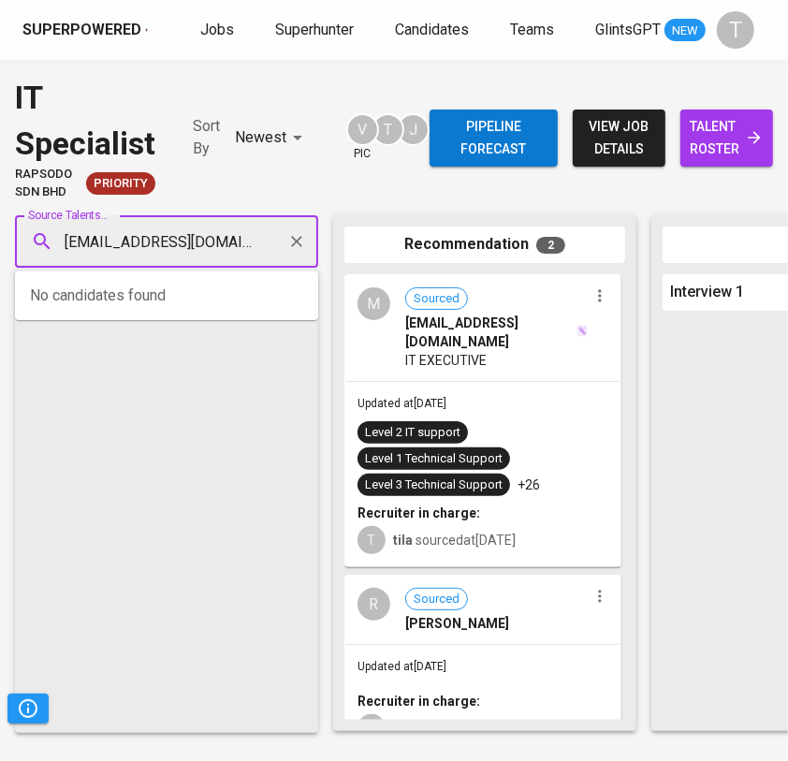
scroll to position [0, 3]
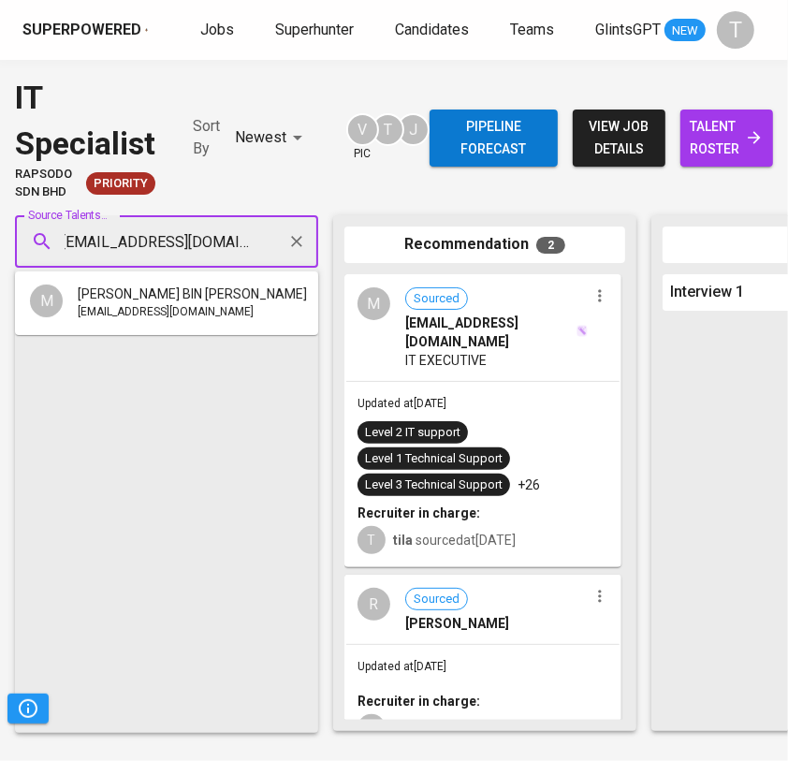
click at [186, 304] on span "hazim_kassim@hotmail.com" at bounding box center [166, 312] width 176 height 19
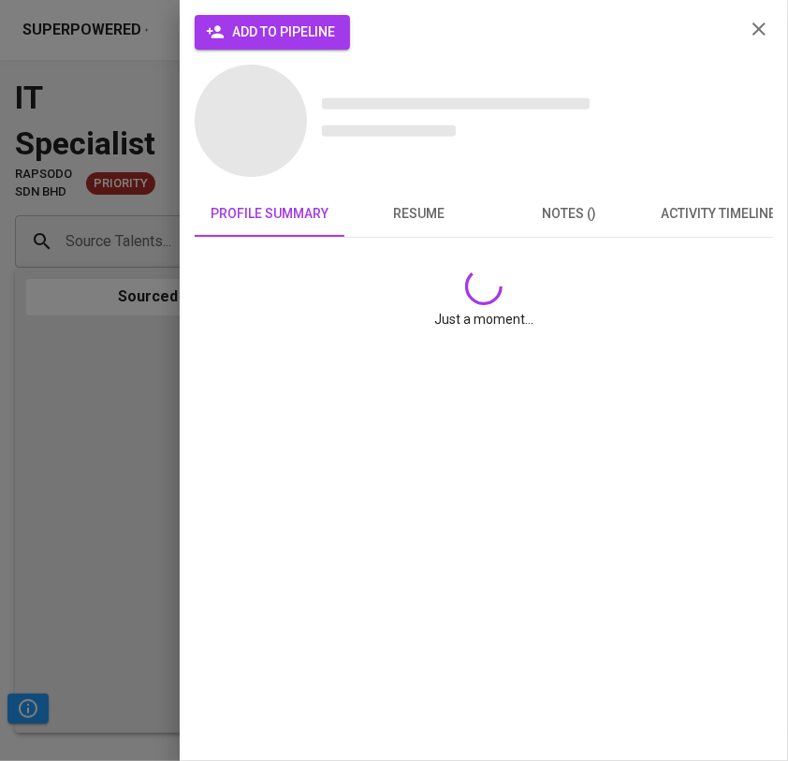
scroll to position [0, 0]
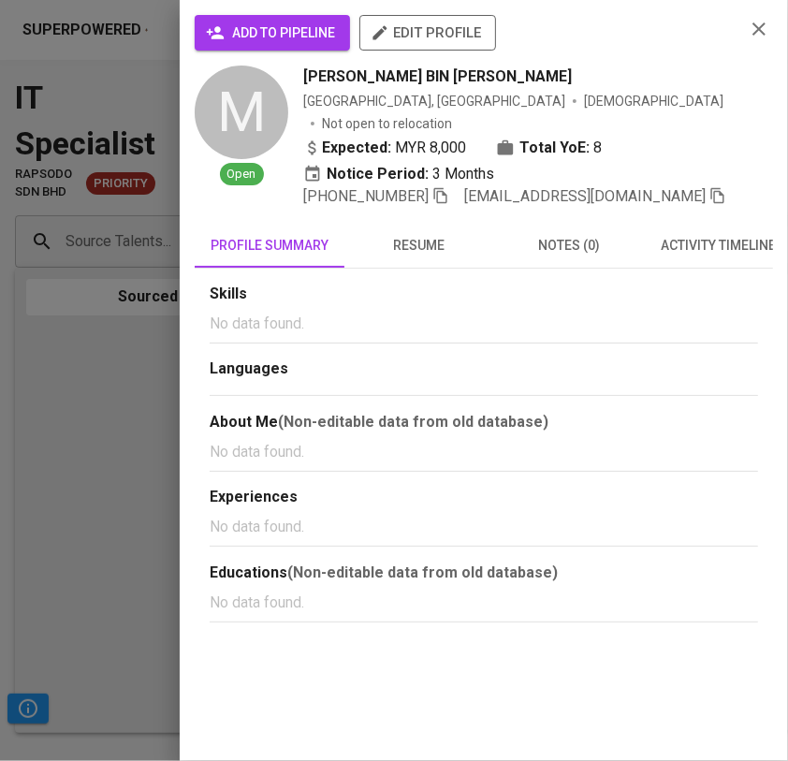
click at [259, 25] on span "add to pipeline" at bounding box center [272, 33] width 125 height 23
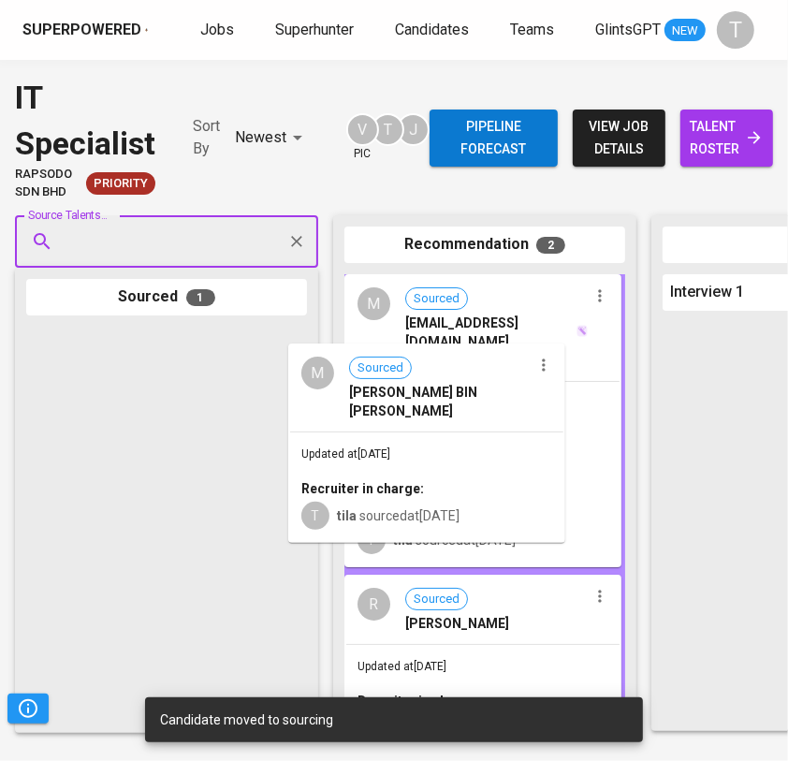
drag, startPoint x: 199, startPoint y: 378, endPoint x: 475, endPoint y: 393, distance: 276.4
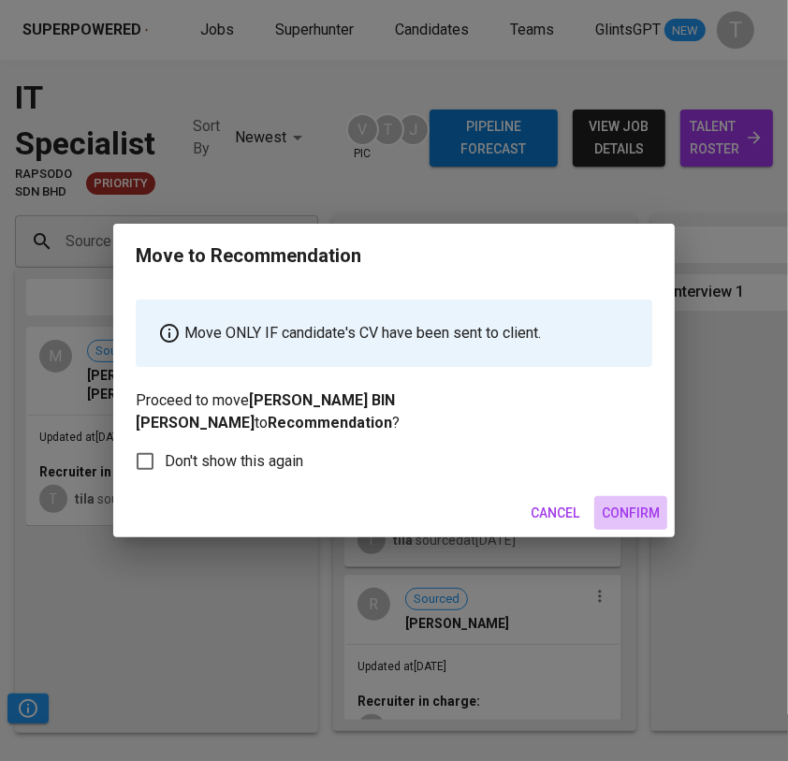
drag, startPoint x: 635, startPoint y: 500, endPoint x: 567, endPoint y: 52, distance: 452.4
click at [639, 501] on span "Confirm" at bounding box center [631, 512] width 58 height 23
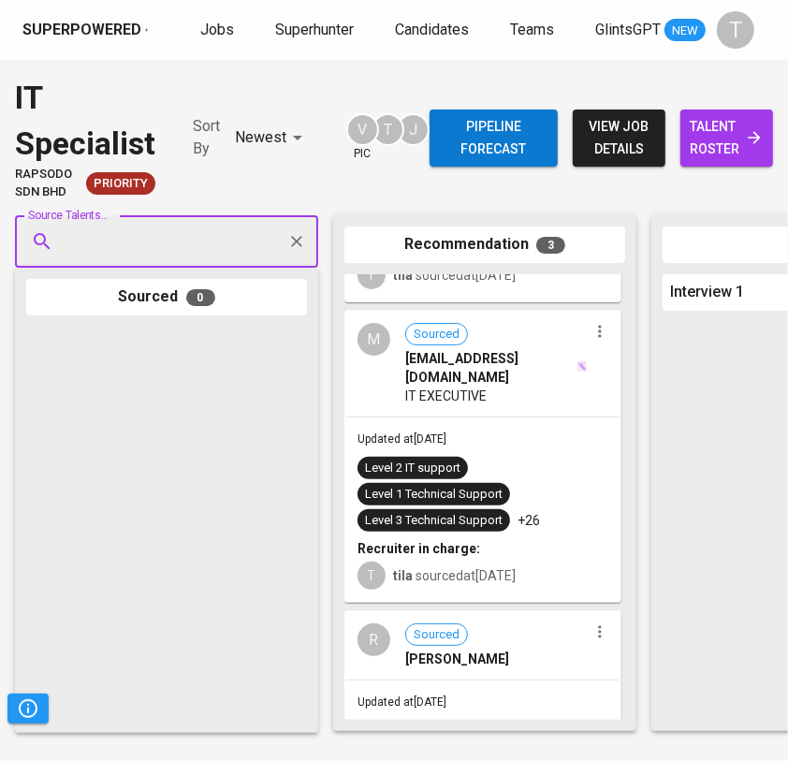
scroll to position [226, 0]
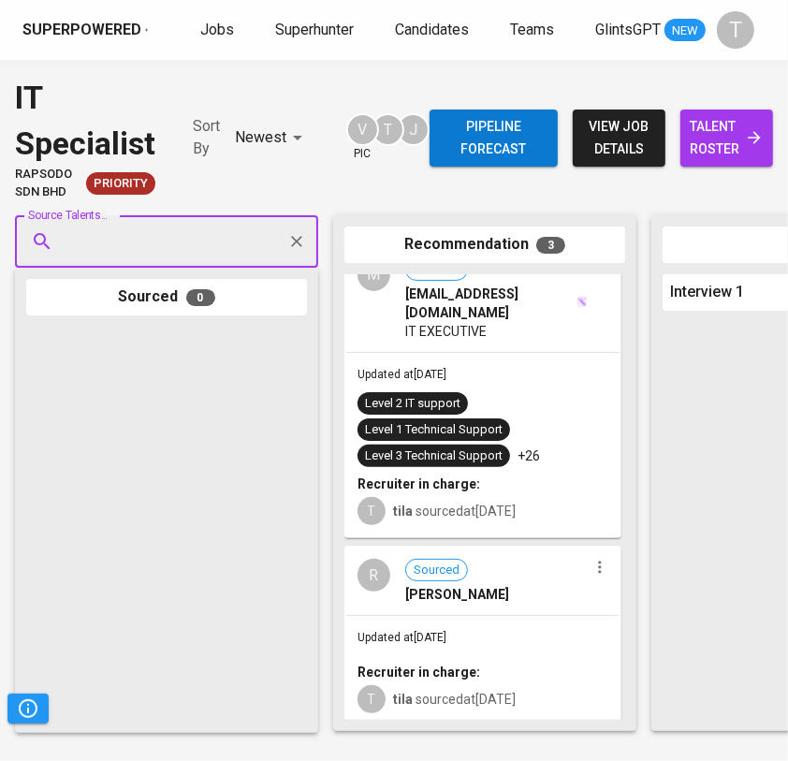
click at [590, 558] on icon "button" at bounding box center [599, 567] width 19 height 19
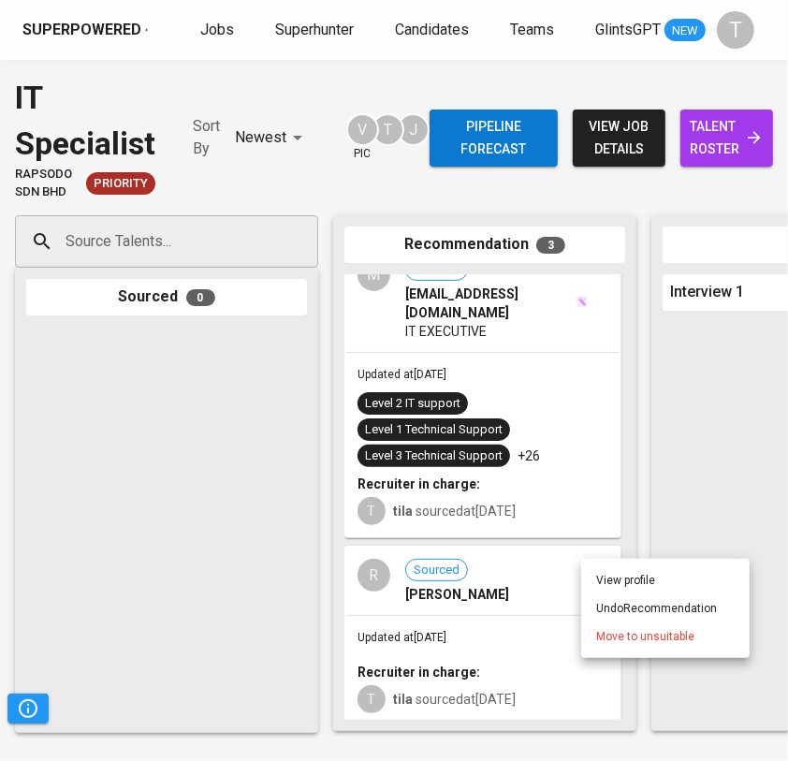
click at [632, 632] on span "Move to unsuitable" at bounding box center [645, 636] width 98 height 17
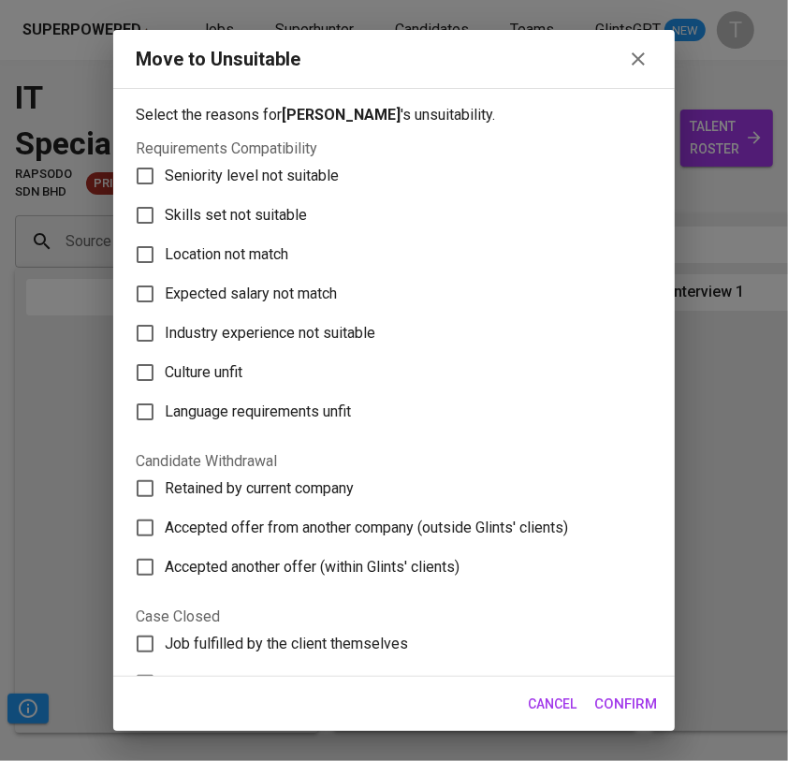
click at [222, 225] on span "Skills set not suitable" at bounding box center [236, 215] width 142 height 22
click at [165, 225] on input "Skills set not suitable" at bounding box center [144, 215] width 39 height 39
checkbox input "true"
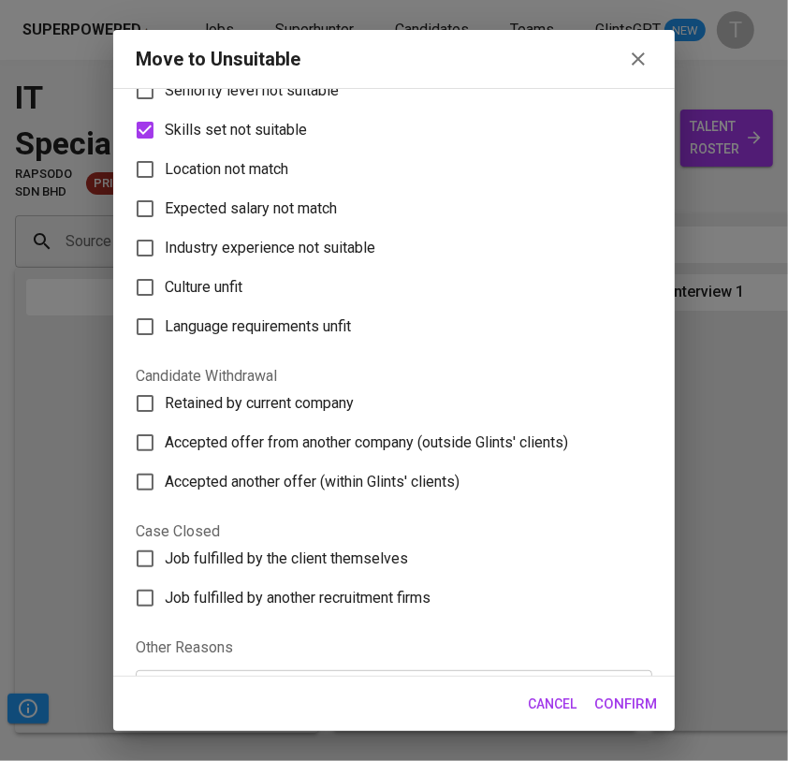
scroll to position [198, 0]
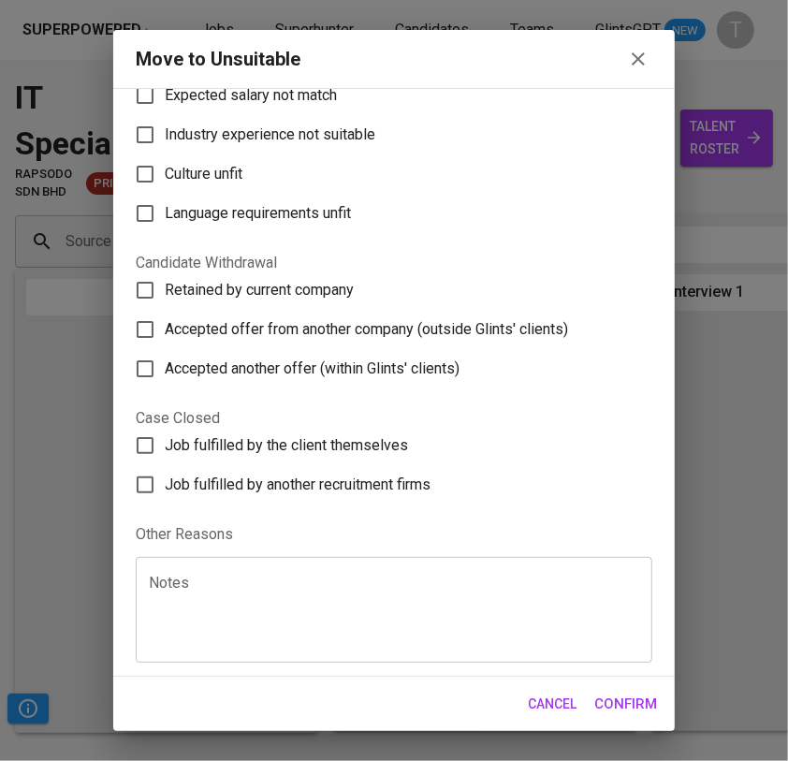
click at [513, 611] on textarea at bounding box center [394, 609] width 490 height 71
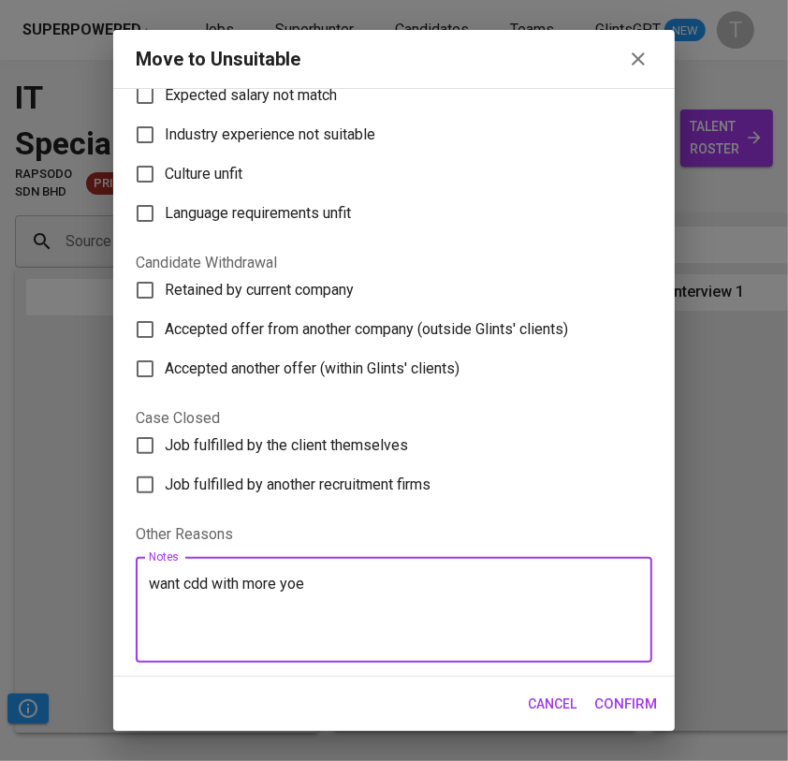
type textarea "want cdd with more yoe"
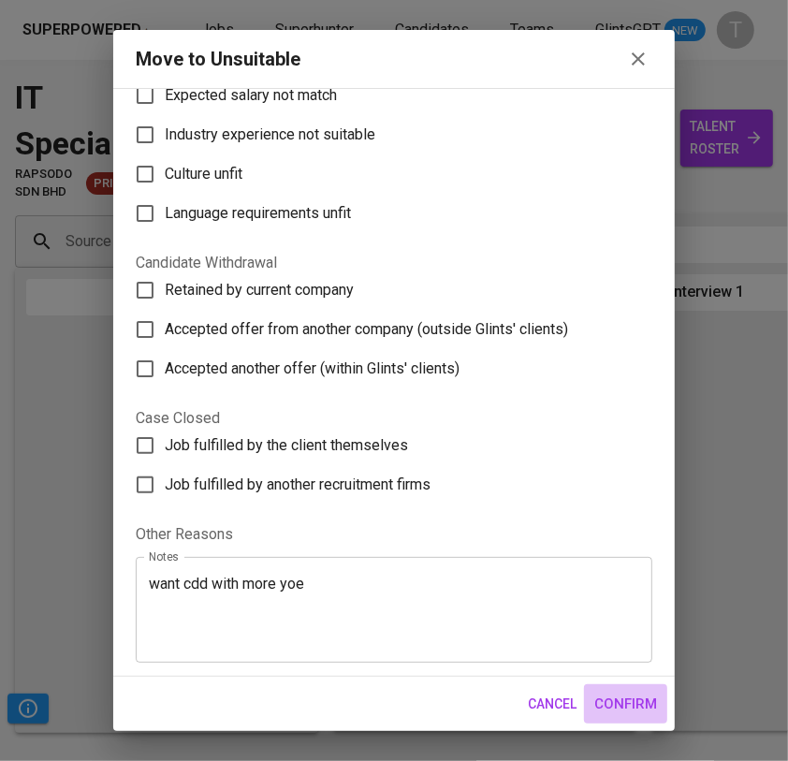
click at [615, 698] on span "Confirm" at bounding box center [625, 703] width 63 height 24
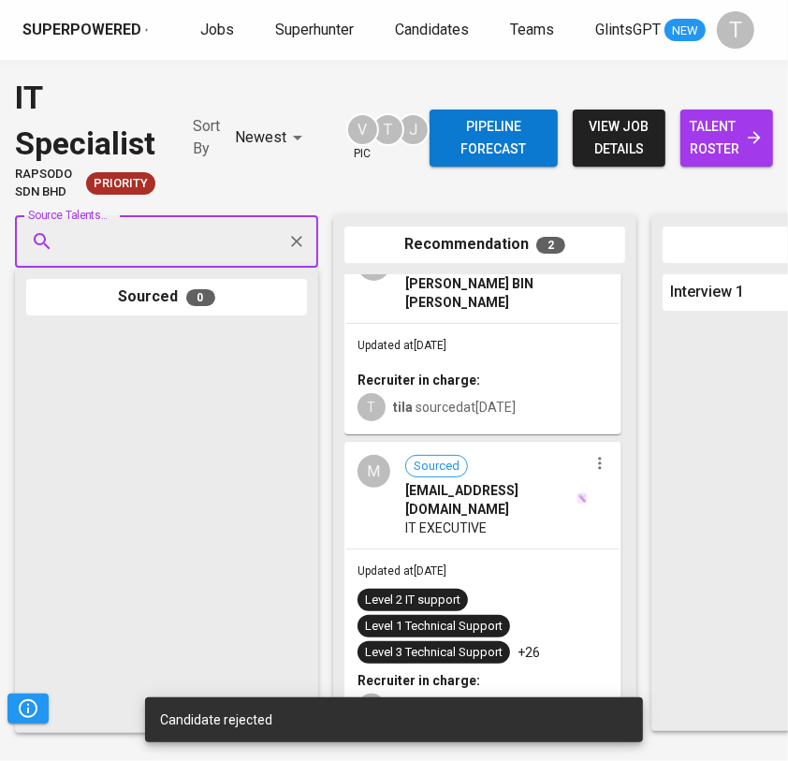
scroll to position [48, 0]
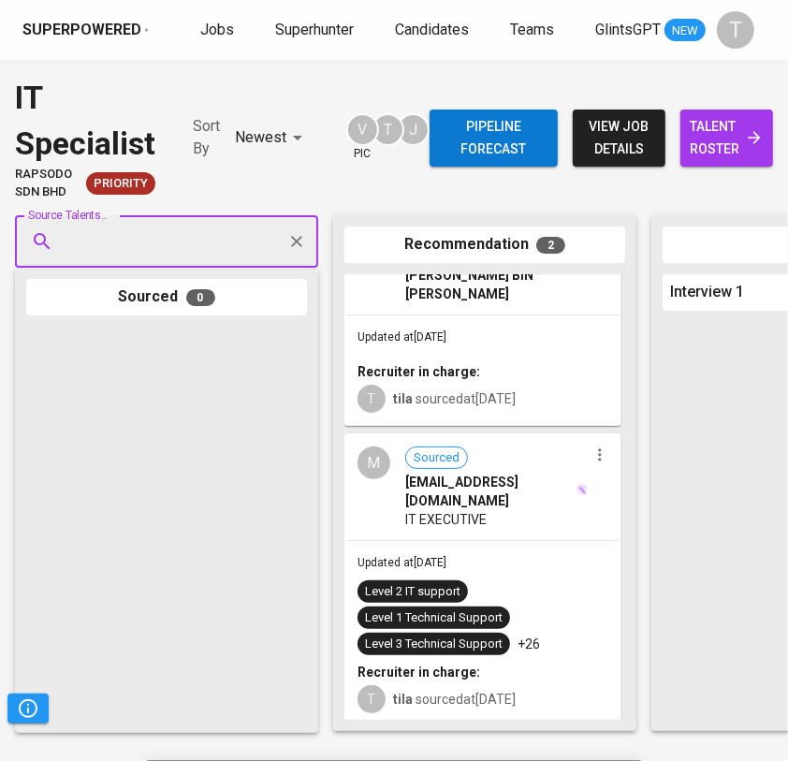
click at [590, 447] on icon "button" at bounding box center [599, 454] width 19 height 19
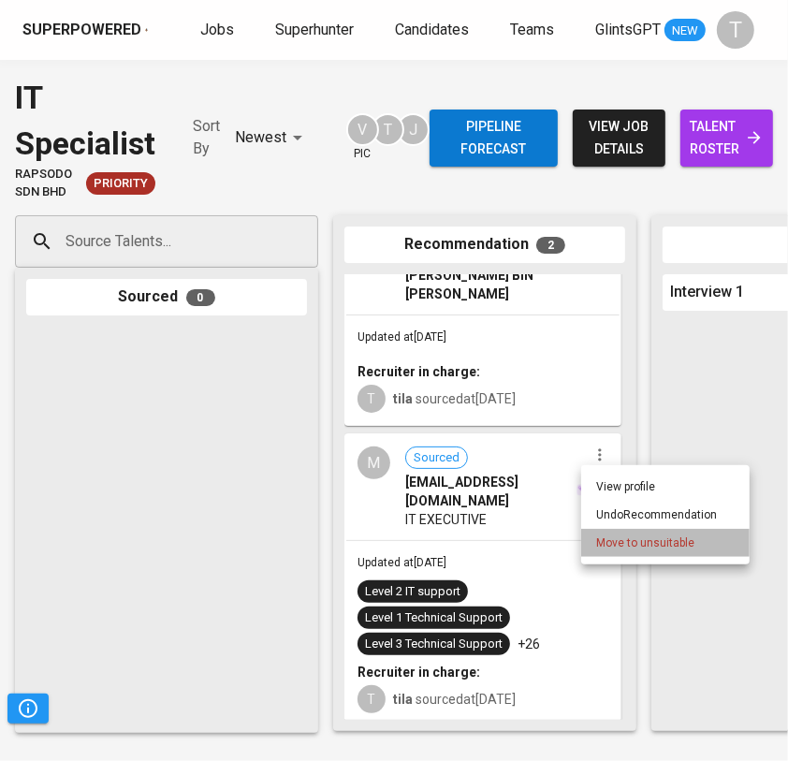
click at [632, 536] on span "Move to unsuitable" at bounding box center [645, 542] width 98 height 17
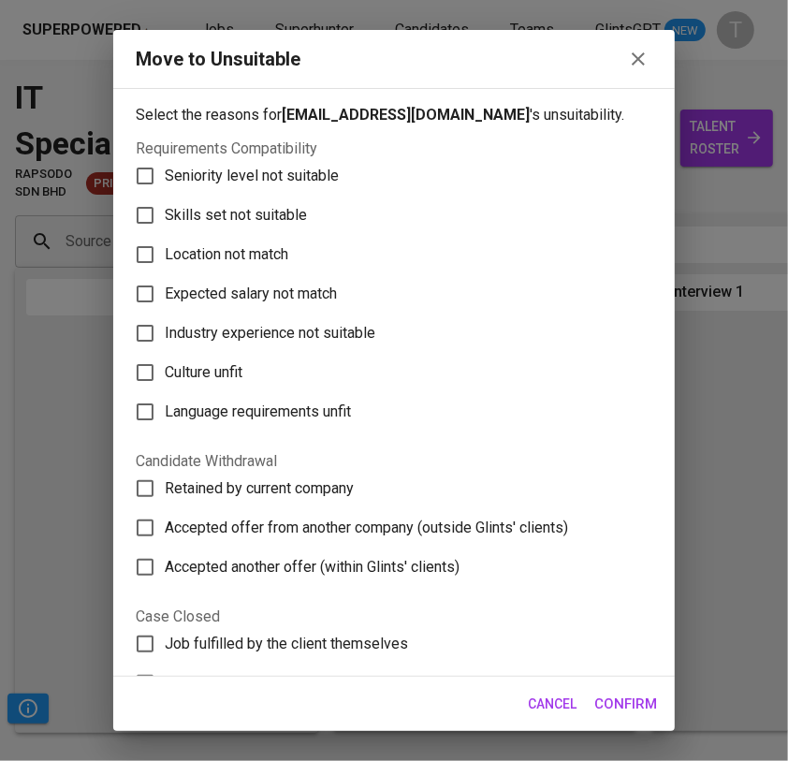
drag, startPoint x: 255, startPoint y: 207, endPoint x: 273, endPoint y: 207, distance: 17.8
click at [264, 207] on span "Skills set not suitable" at bounding box center [236, 215] width 142 height 22
click at [142, 198] on input "Skills set not suitable" at bounding box center [144, 215] width 39 height 39
checkbox input "true"
click at [146, 374] on input "Culture unfit" at bounding box center [144, 372] width 39 height 39
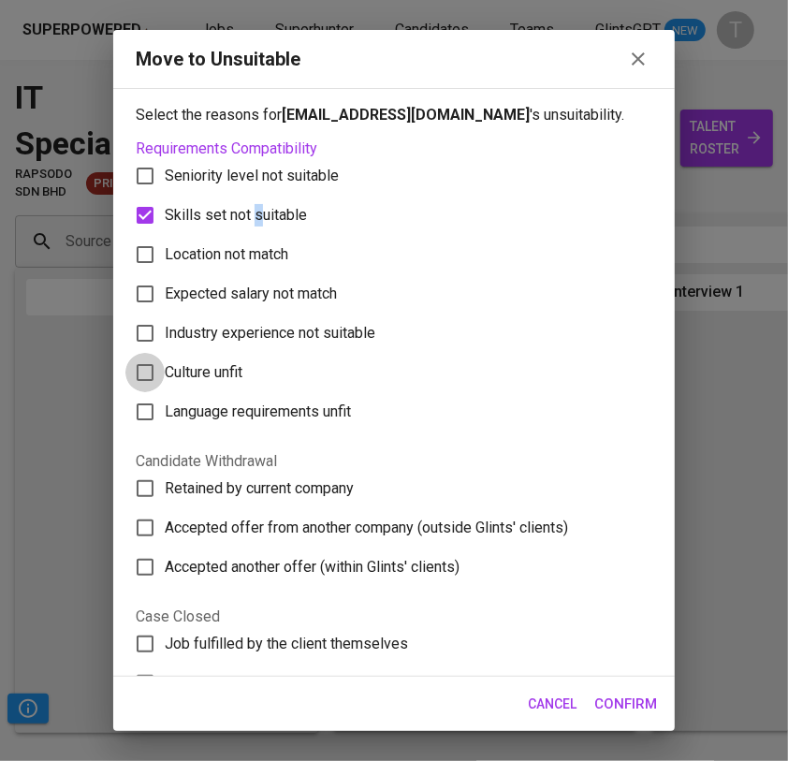
checkbox input "true"
click at [143, 213] on input "Skills set not suitable" at bounding box center [144, 215] width 39 height 39
checkbox input "false"
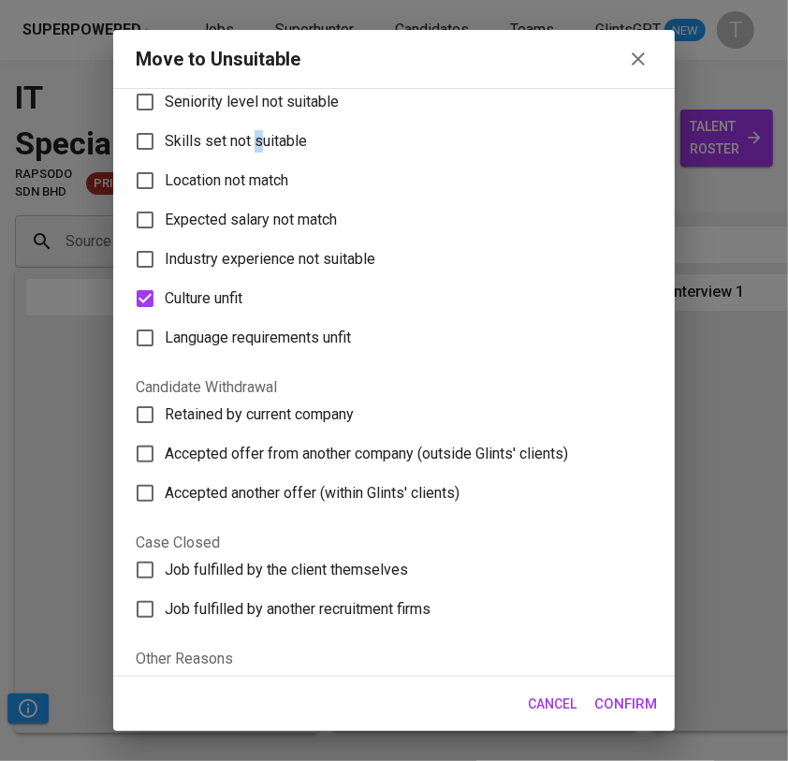
scroll to position [198, 0]
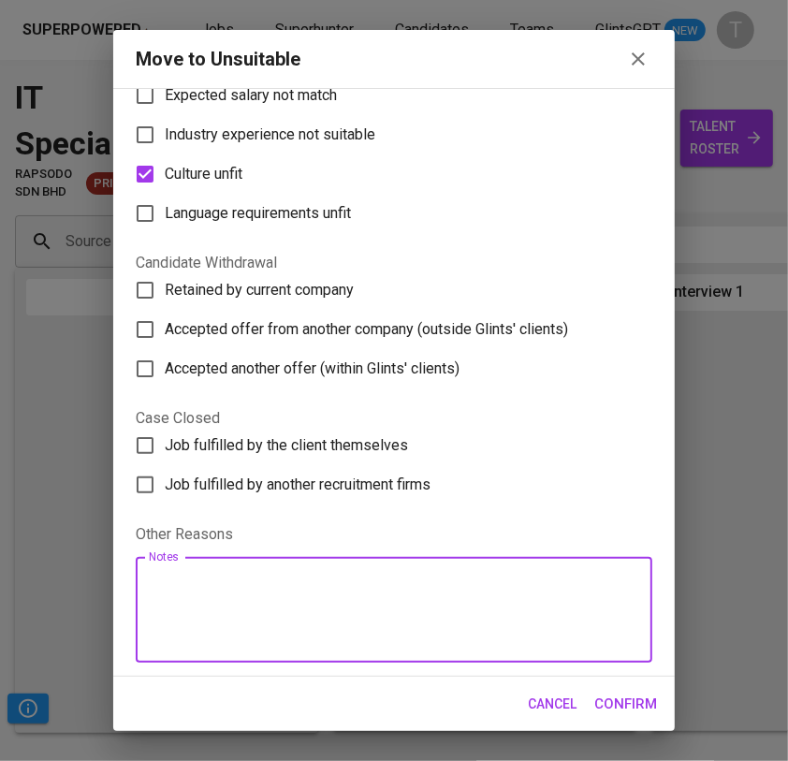
drag, startPoint x: 534, startPoint y: 589, endPoint x: 550, endPoint y: 588, distance: 15.9
click at [534, 589] on textarea at bounding box center [394, 609] width 490 height 71
type textarea "client looking to hire more male"
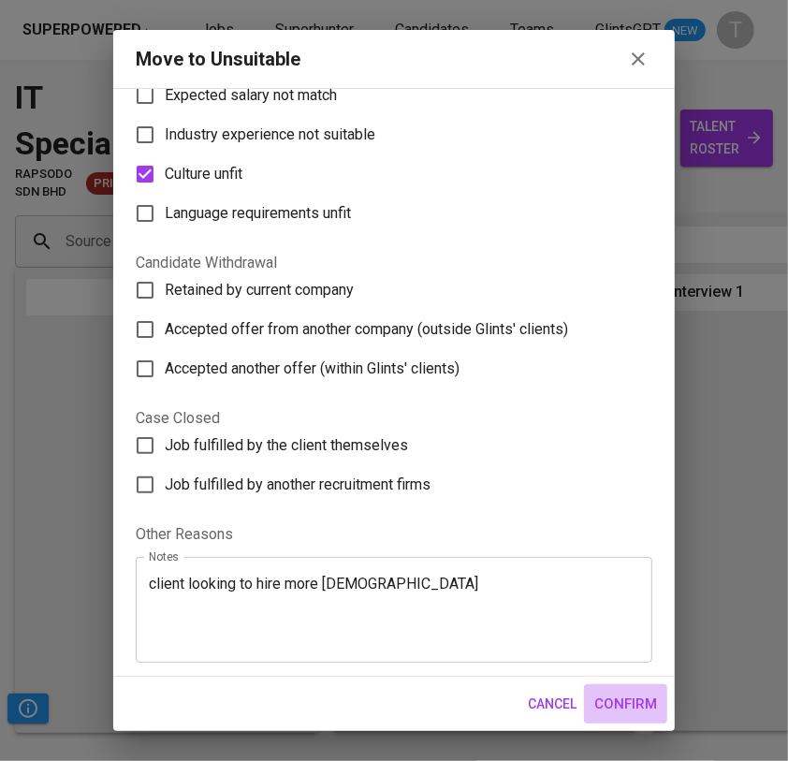
click at [632, 706] on span "Confirm" at bounding box center [625, 703] width 63 height 24
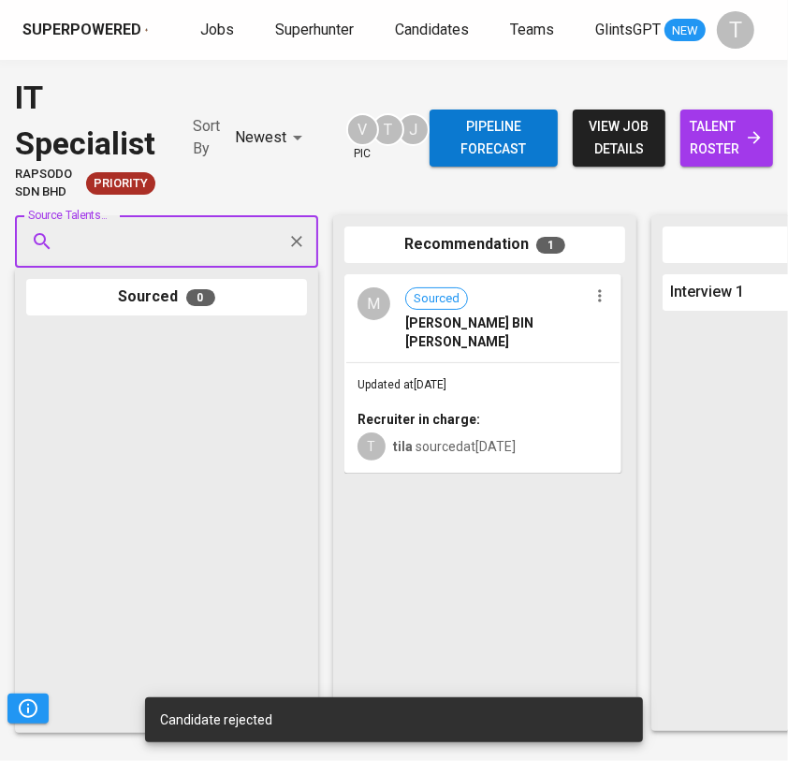
scroll to position [0, 0]
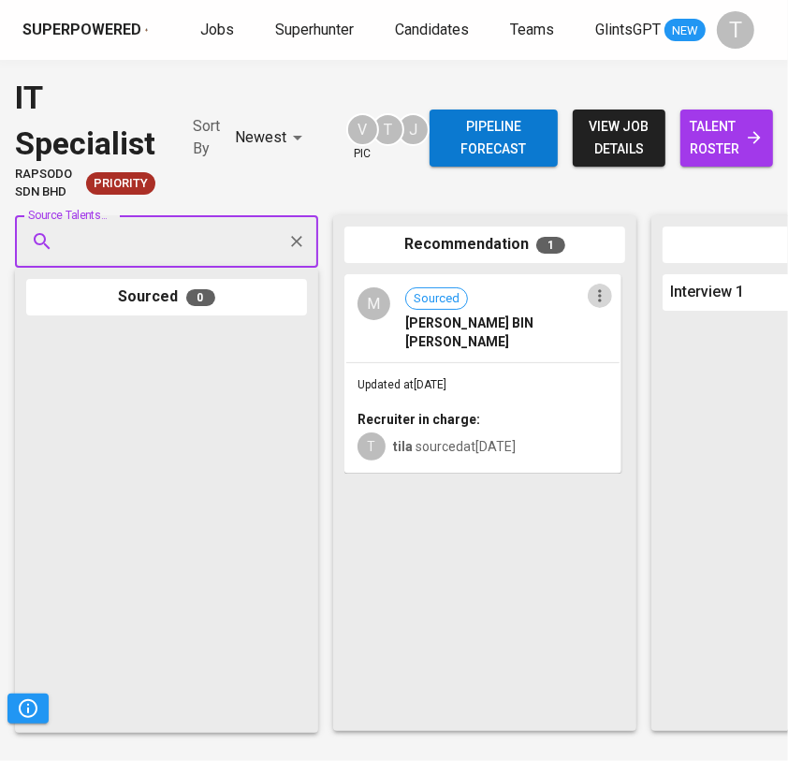
click at [595, 291] on icon "button" at bounding box center [599, 295] width 19 height 19
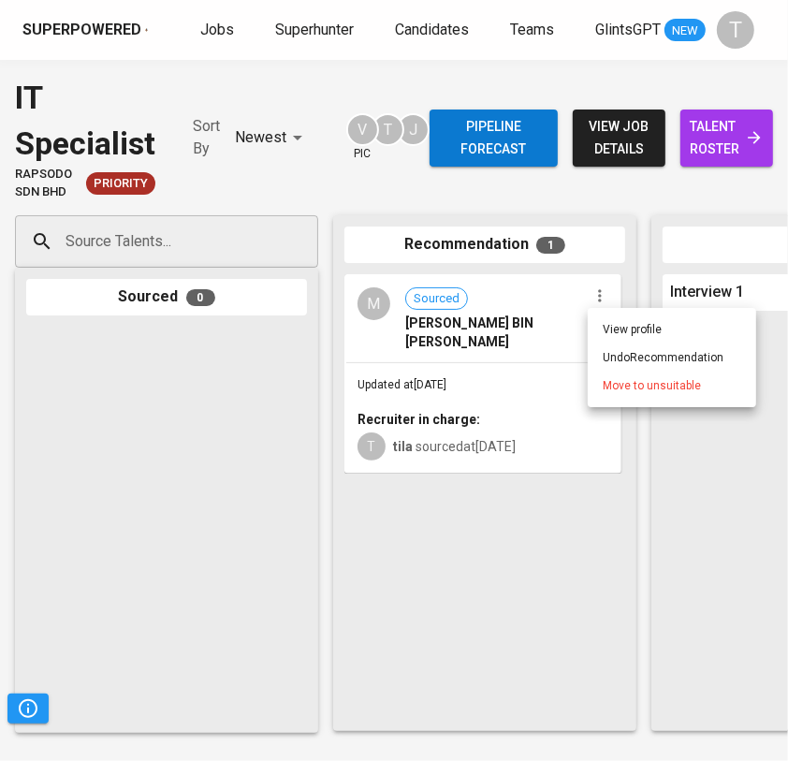
click at [609, 379] on span "Move to unsuitable" at bounding box center [652, 385] width 98 height 17
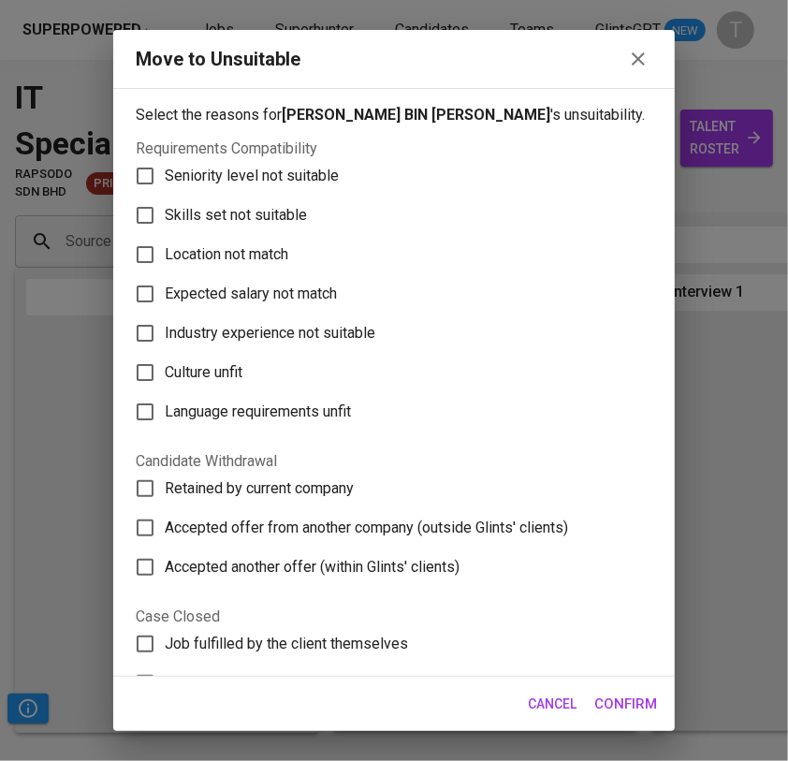
click at [260, 298] on span "Expected salary not match" at bounding box center [251, 294] width 172 height 22
click at [165, 298] on input "Expected salary not match" at bounding box center [144, 293] width 39 height 39
checkbox input "true"
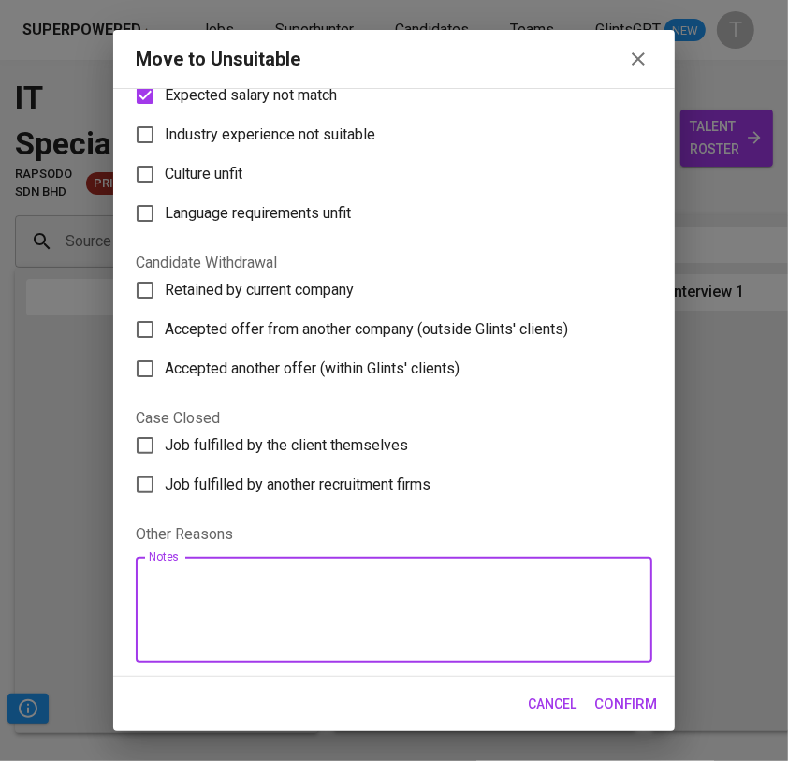
click at [482, 597] on textarea at bounding box center [394, 609] width 490 height 71
type textarea "need immediate joiners only, cdd 3month np"
click at [639, 697] on span "Confirm" at bounding box center [625, 703] width 63 height 24
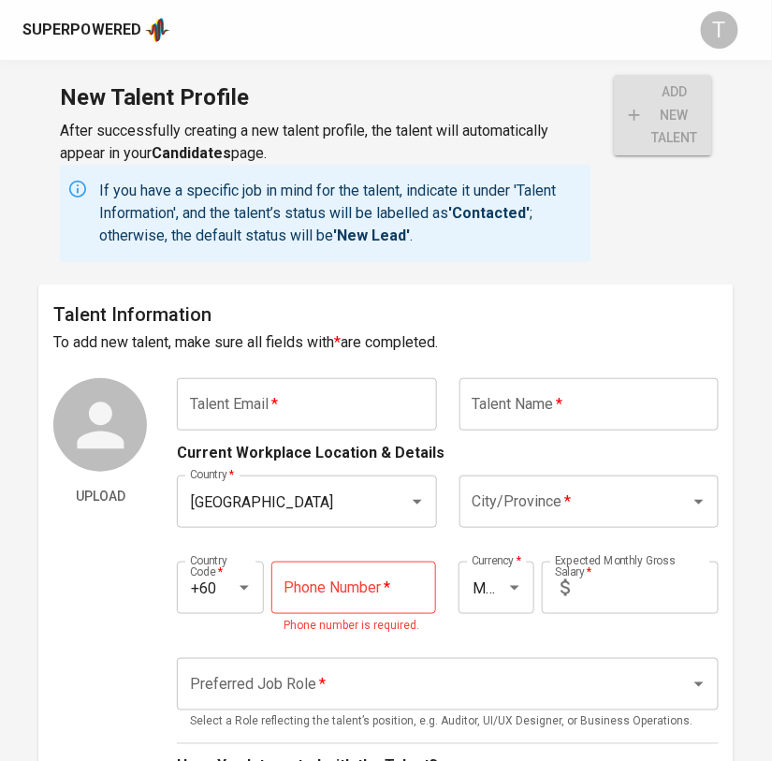
click at [341, 423] on input "text" at bounding box center [306, 404] width 259 height 52
paste input "[EMAIL_ADDRESS][DOMAIN_NAME]"
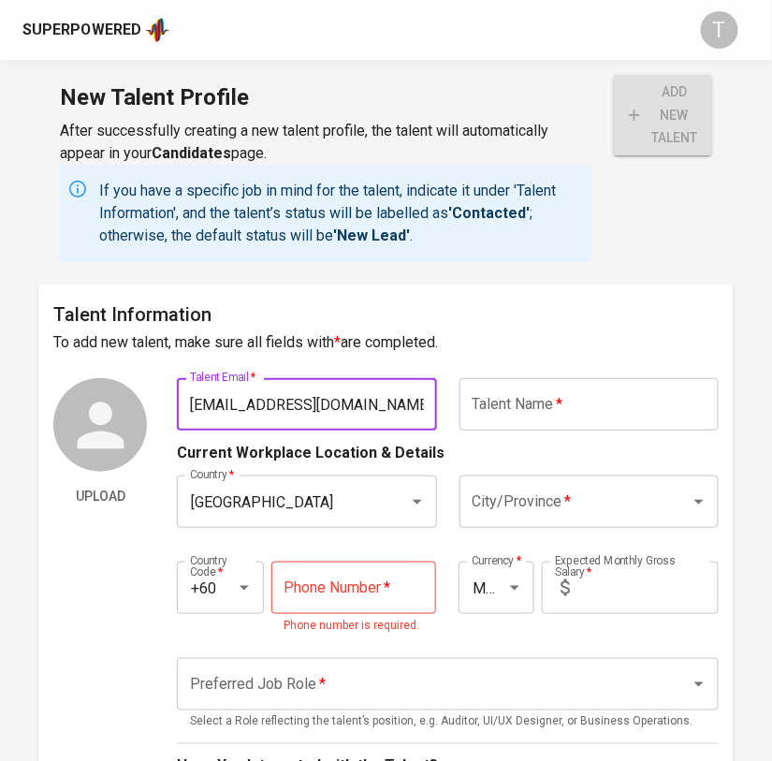
type input "[EMAIL_ADDRESS][DOMAIN_NAME]"
click at [629, 387] on input "text" at bounding box center [588, 404] width 259 height 52
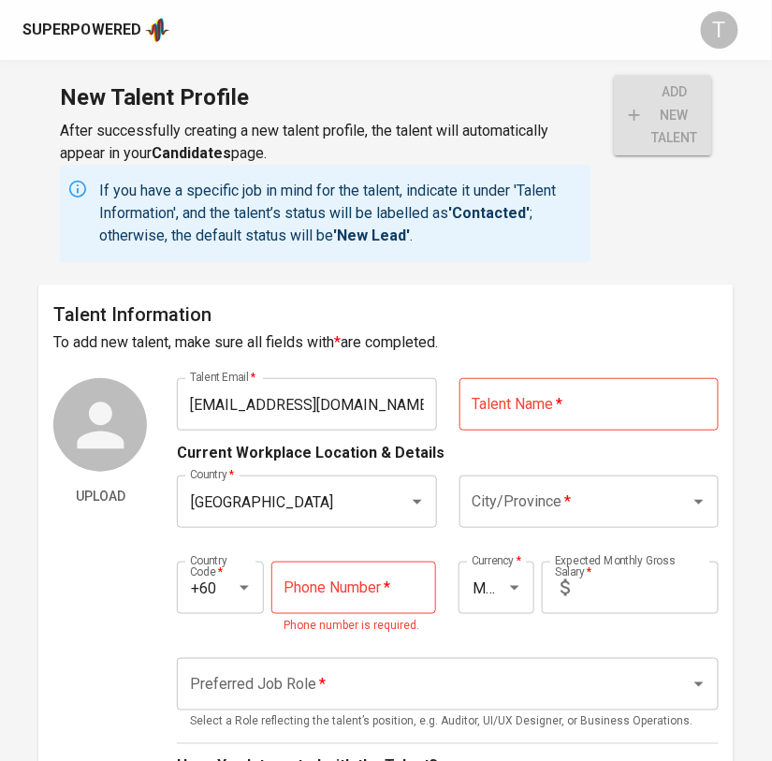
click at [527, 421] on input "text" at bounding box center [588, 404] width 259 height 52
paste input "MUHAMMAD HAZIM BIN KASSIM"
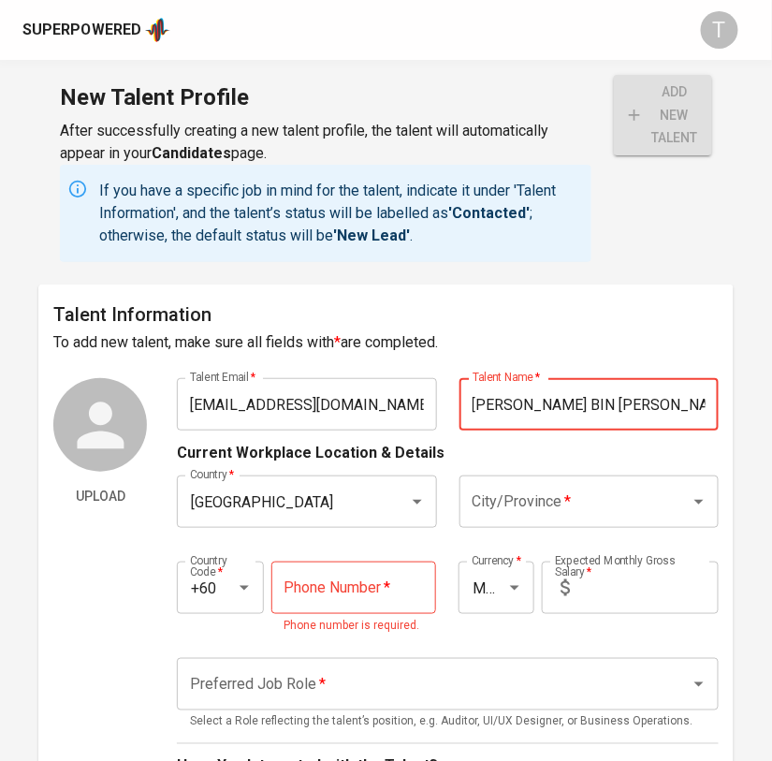
type input "MUHAMMAD HAZIM BIN KASSIM"
click at [563, 504] on input "City/Province   *" at bounding box center [563, 502] width 190 height 36
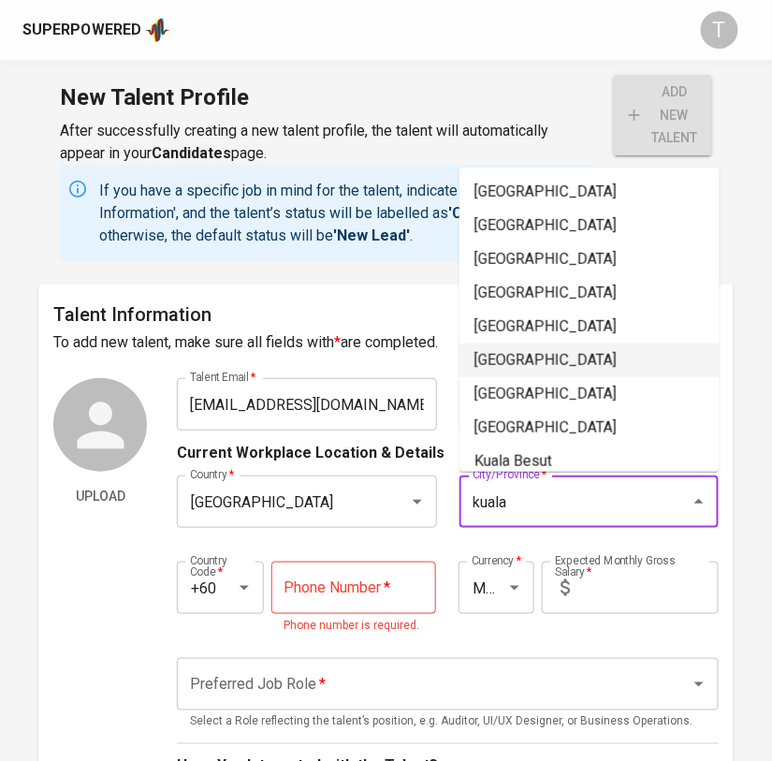
drag, startPoint x: 530, startPoint y: 354, endPoint x: 636, endPoint y: 326, distance: 109.4
click at [531, 355] on li "Kuala Lumpur" at bounding box center [589, 360] width 260 height 34
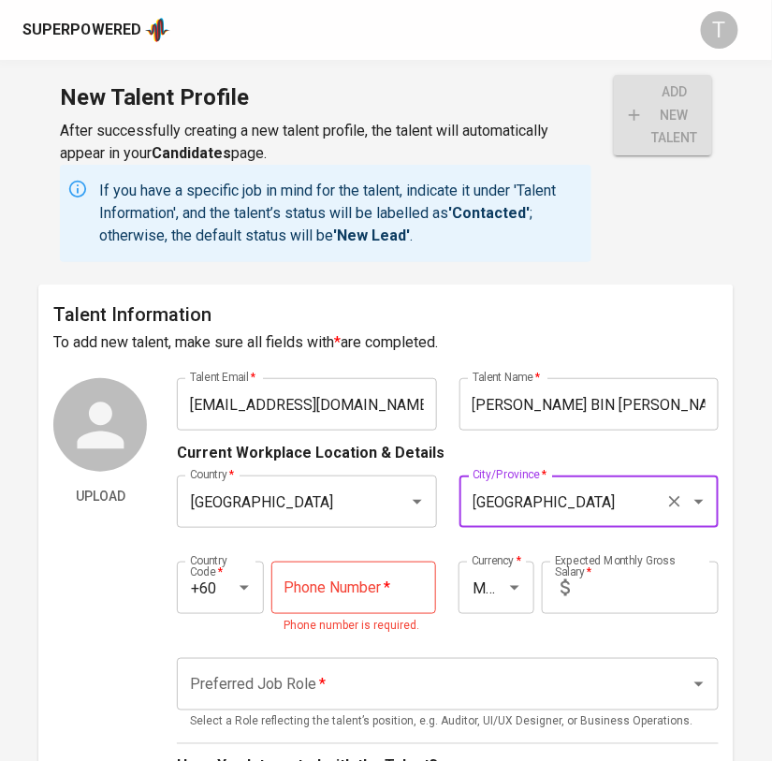
type input "Kuala Lumpur"
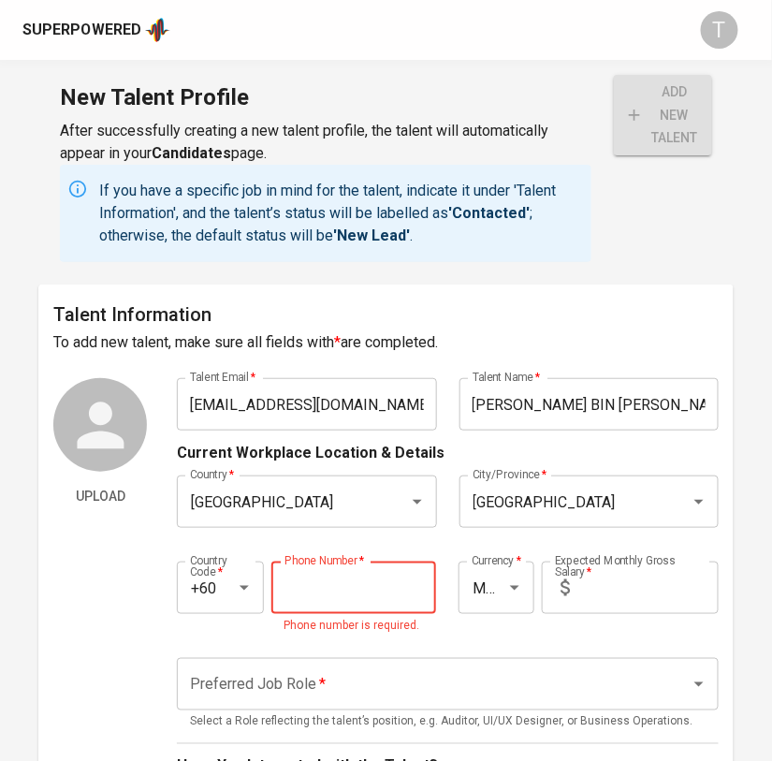
click at [361, 588] on input "tel" at bounding box center [354, 587] width 166 height 52
paste input "17-380-3420"
type input "17-380-3420"
click at [638, 590] on input "text" at bounding box center [647, 587] width 141 height 52
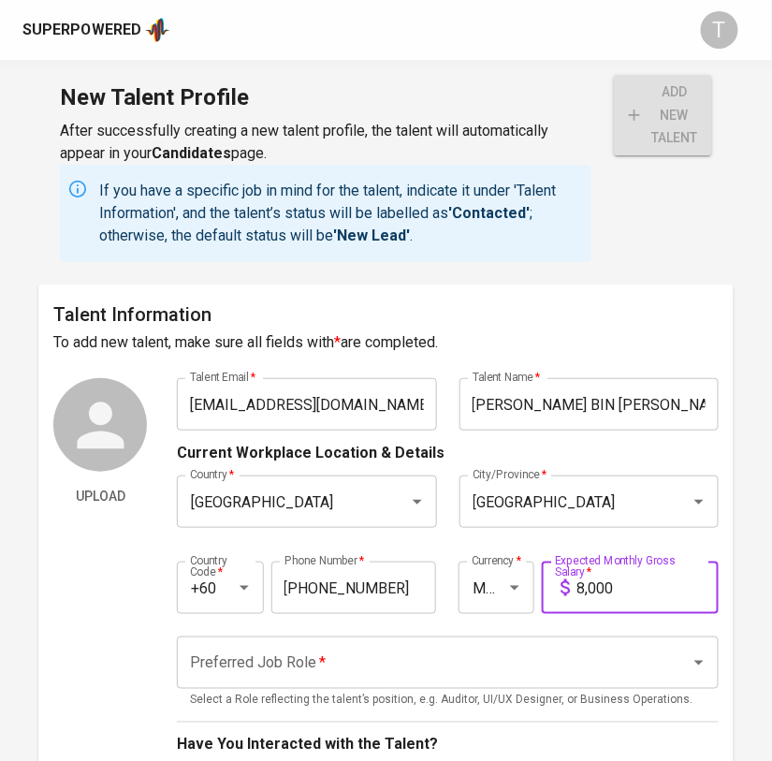
type input "8,000"
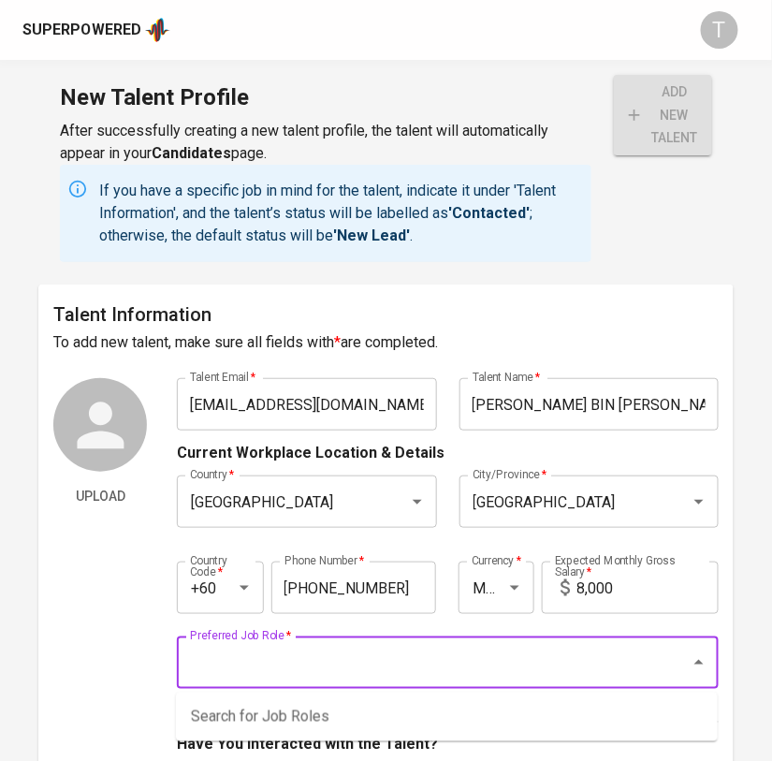
drag, startPoint x: 611, startPoint y: 667, endPoint x: 602, endPoint y: 669, distance: 9.5
click at [606, 668] on input "Preferred Job Role   *" at bounding box center [421, 663] width 472 height 36
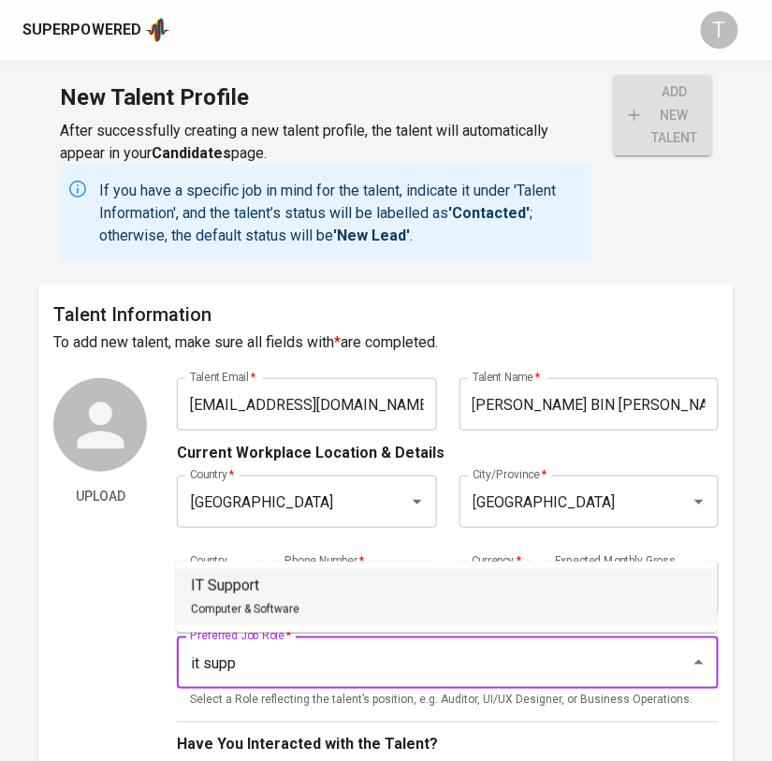
drag, startPoint x: 529, startPoint y: 590, endPoint x: 754, endPoint y: 11, distance: 621.5
click at [531, 587] on li "IT Support Computer & Software" at bounding box center [447, 597] width 542 height 56
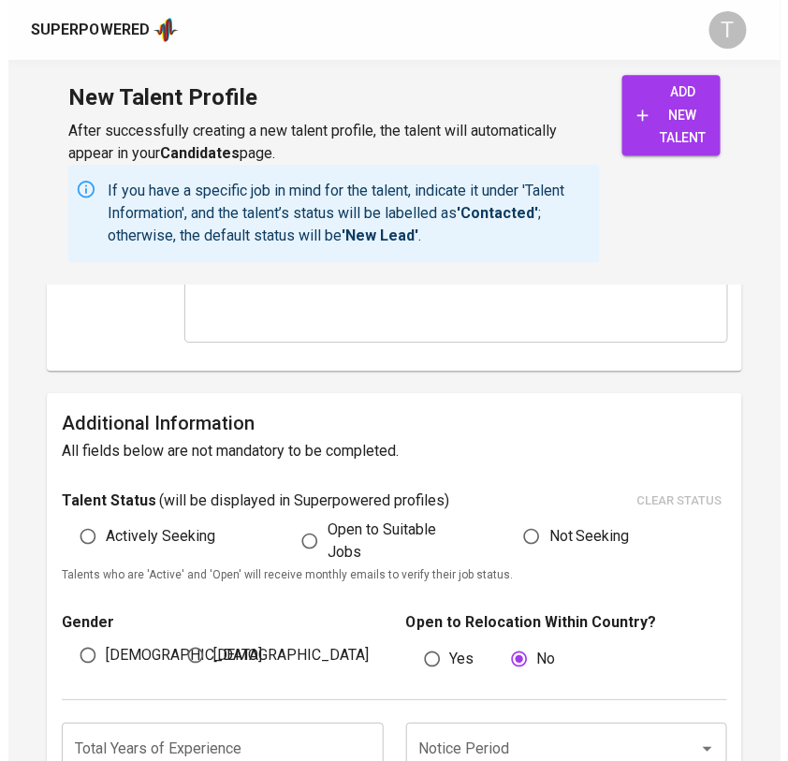
scroll to position [921, 0]
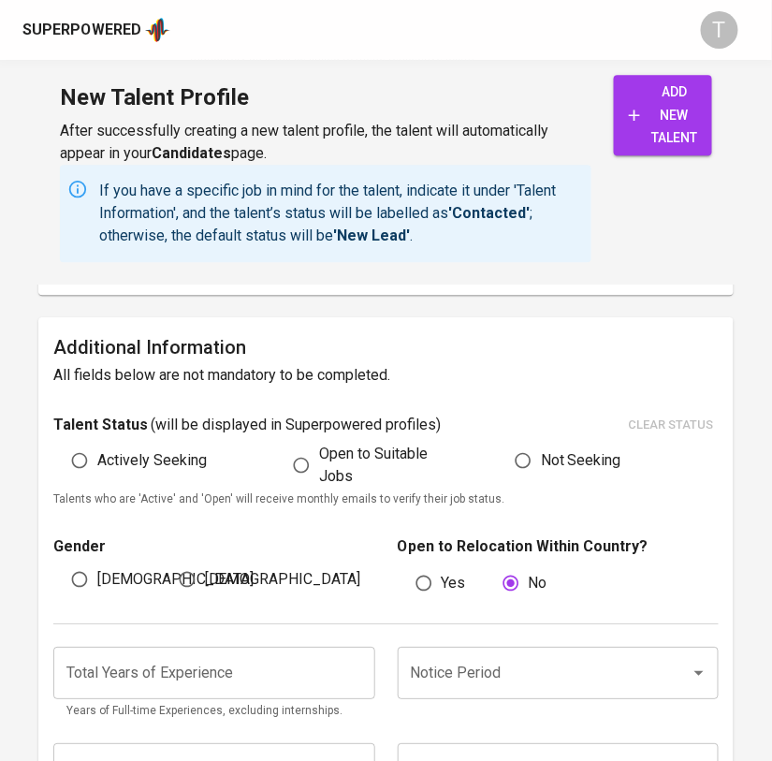
type input "IT Support"
click at [100, 467] on span "Actively Seeking" at bounding box center [151, 460] width 109 height 22
click at [97, 467] on input "Actively Seeking" at bounding box center [80, 461] width 36 height 36
radio input "true"
click at [94, 578] on input "[DEMOGRAPHIC_DATA]" at bounding box center [80, 579] width 36 height 36
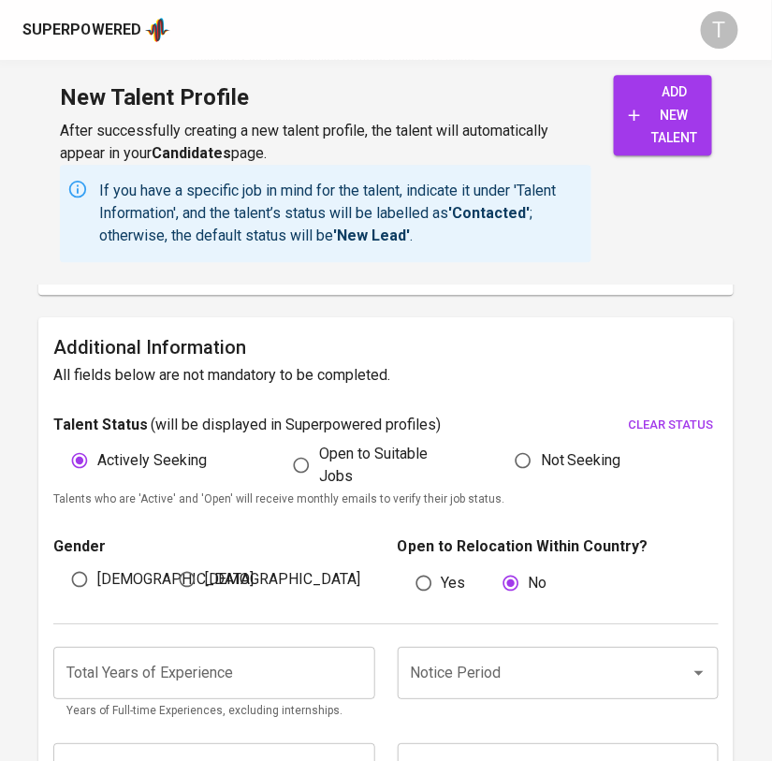
radio input "true"
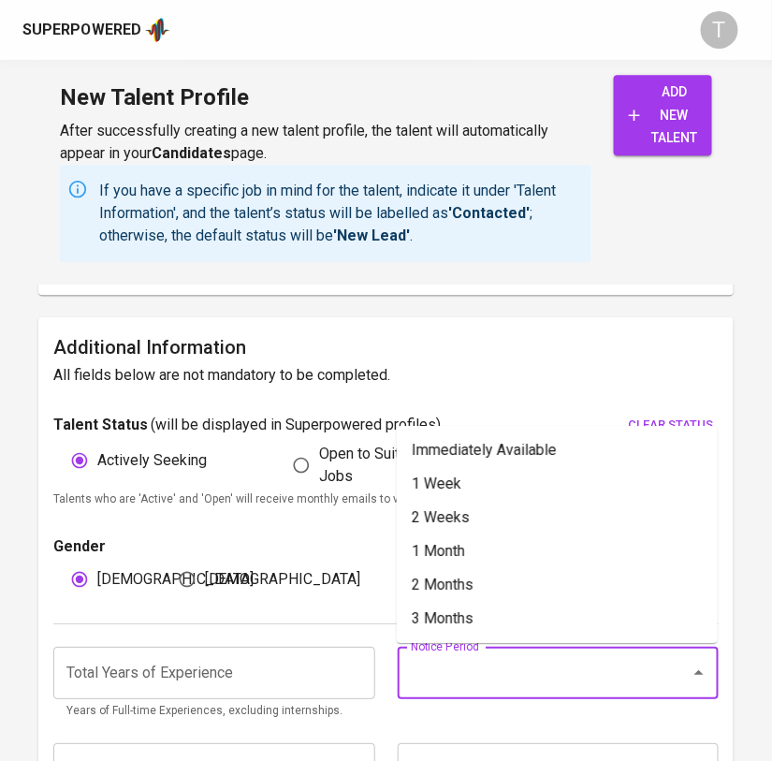
click at [535, 681] on input "Notice Period" at bounding box center [532, 673] width 252 height 36
click at [545, 617] on li "3 Months" at bounding box center [557, 619] width 321 height 34
type input "3 Months"
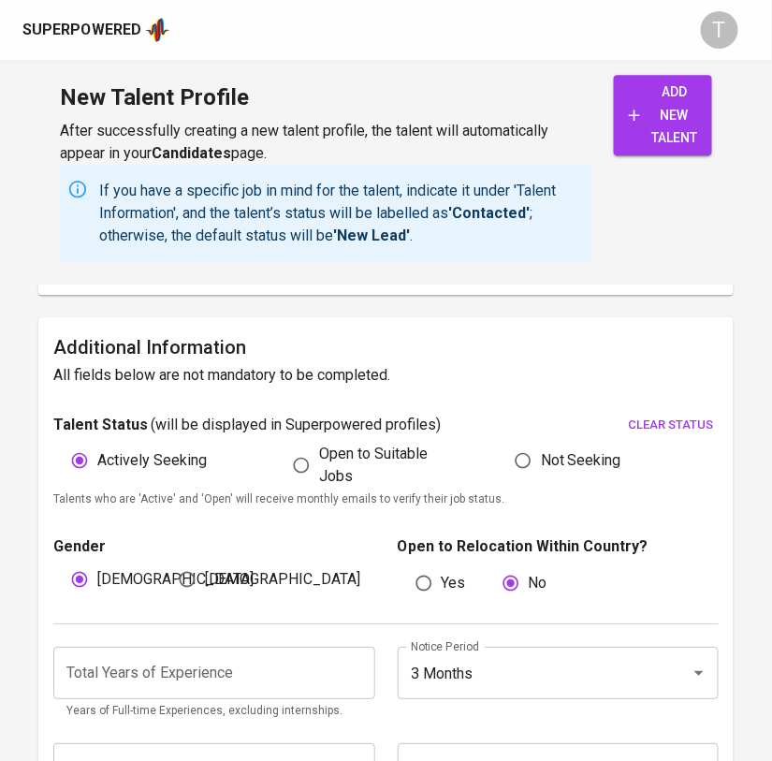
click at [252, 690] on input "number" at bounding box center [213, 672] width 321 height 52
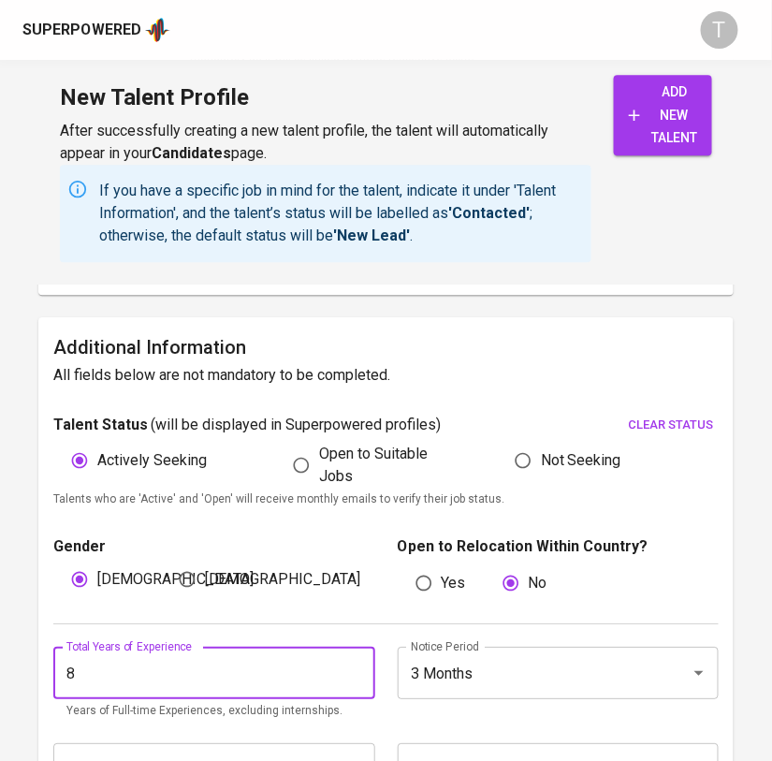
type input "8"
click at [663, 132] on span "add new talent" at bounding box center [663, 114] width 68 height 69
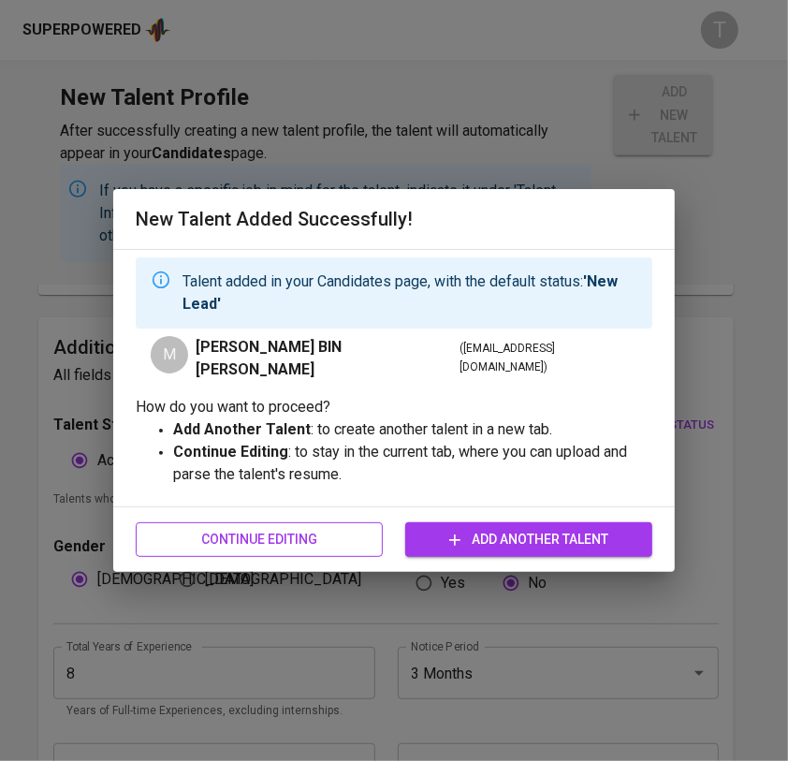
click at [319, 528] on span "Continue Editing" at bounding box center [259, 539] width 217 height 23
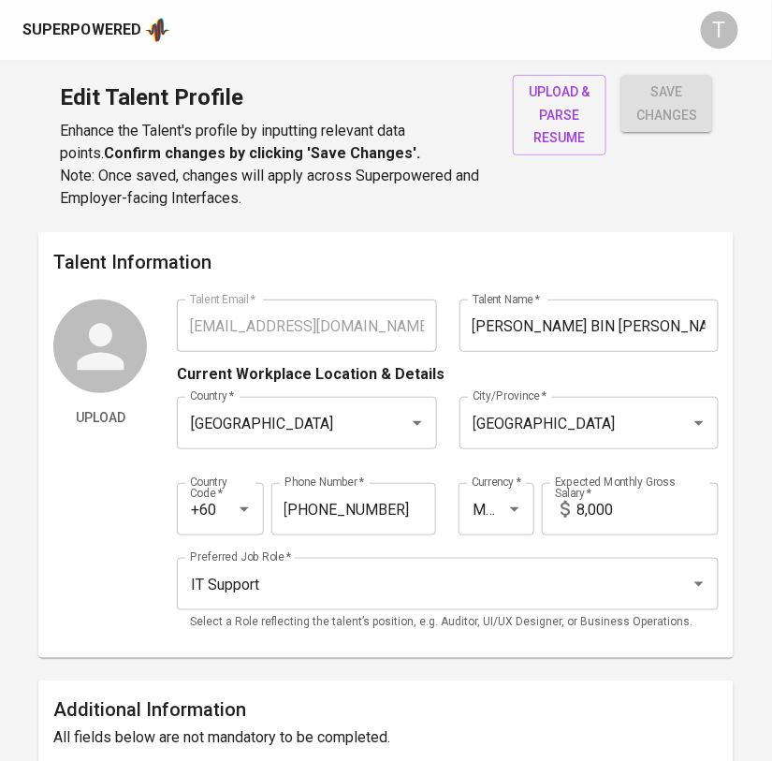
type input "hazim_kassim@hotmail.com"
type input "MUHAMMAD HAZIM BIN KASSIM"
type input "[GEOGRAPHIC_DATA]"
type input "Kuala Lumpur"
type input "+60"
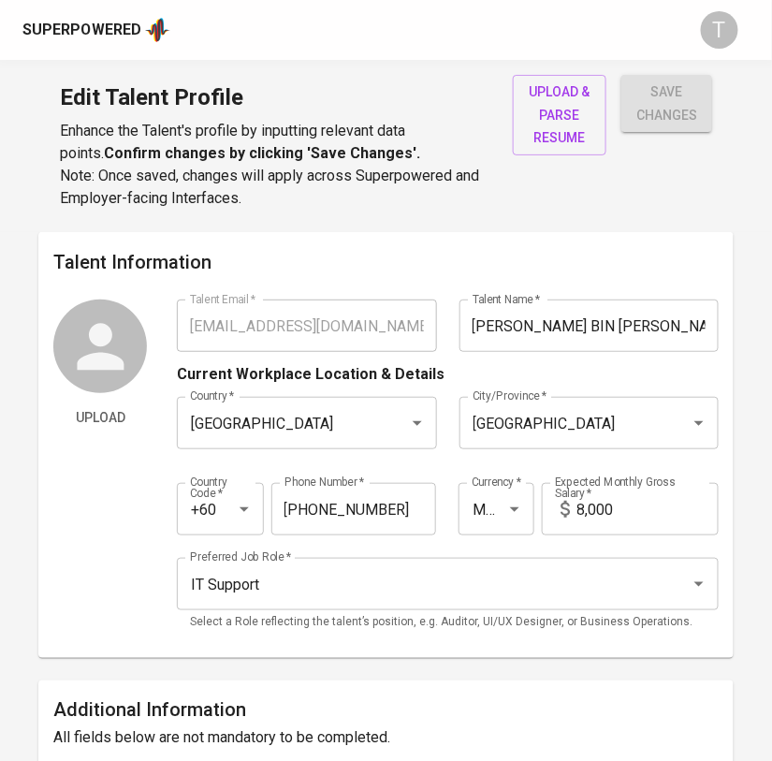
type input "17-380-3420"
type input "MYR"
type input "8,000"
type input "IT Support"
radio input "true"
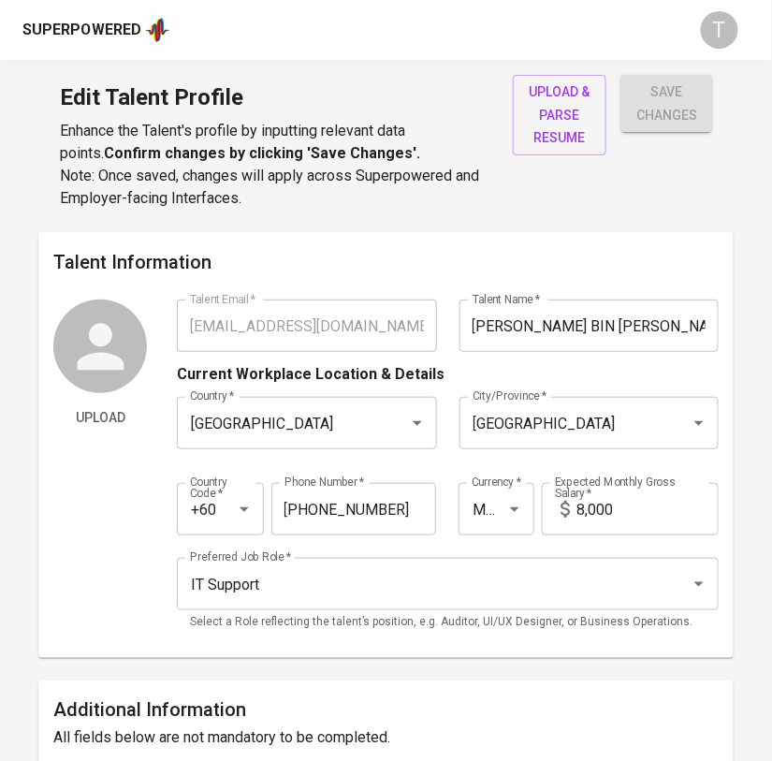
radio input "true"
type input "8"
type input "3 Months"
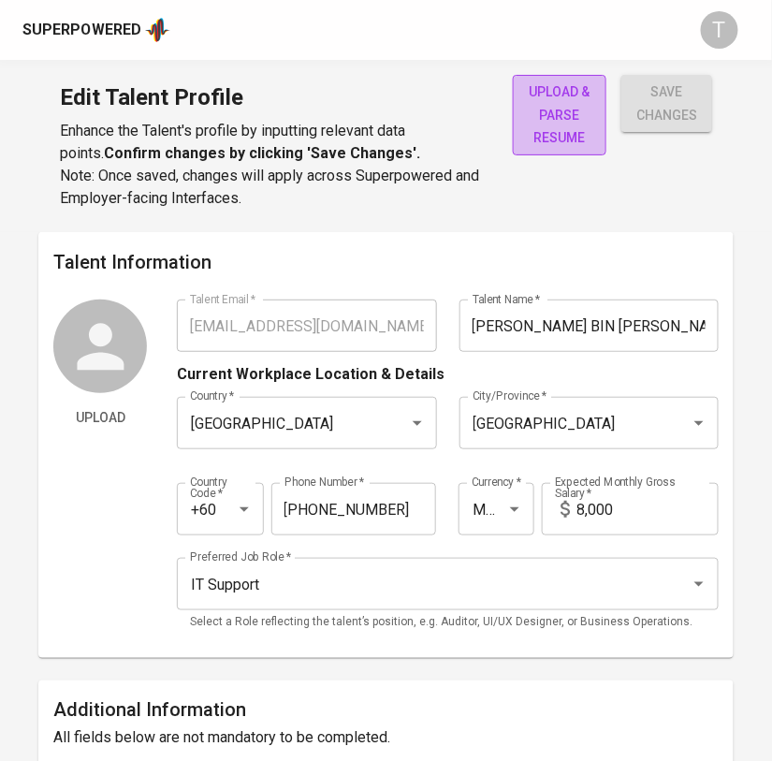
click at [548, 117] on span "upload & parse resume" at bounding box center [560, 114] width 64 height 69
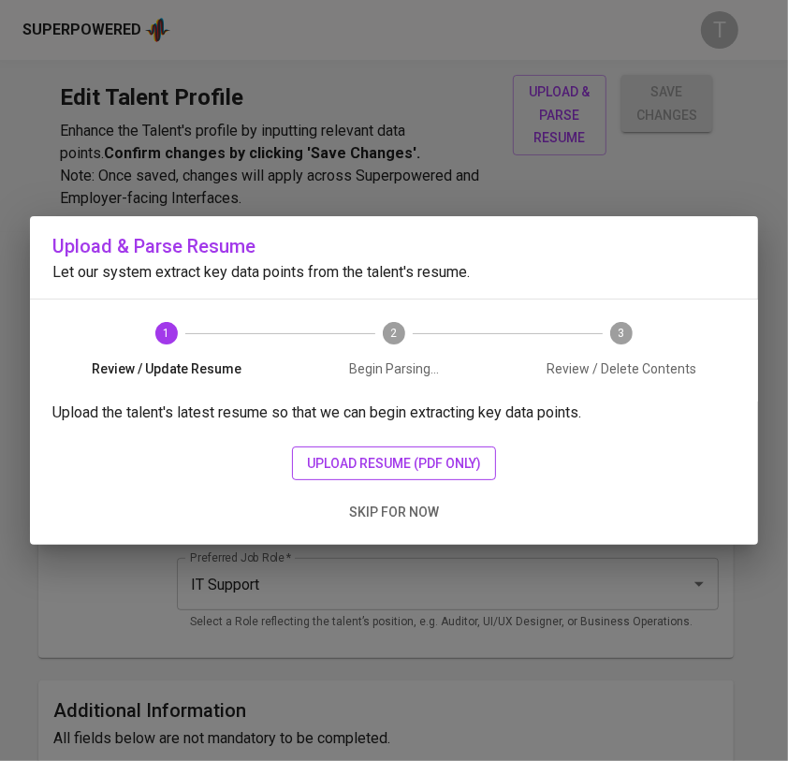
click at [368, 453] on span "upload resume (pdf only)" at bounding box center [394, 463] width 174 height 23
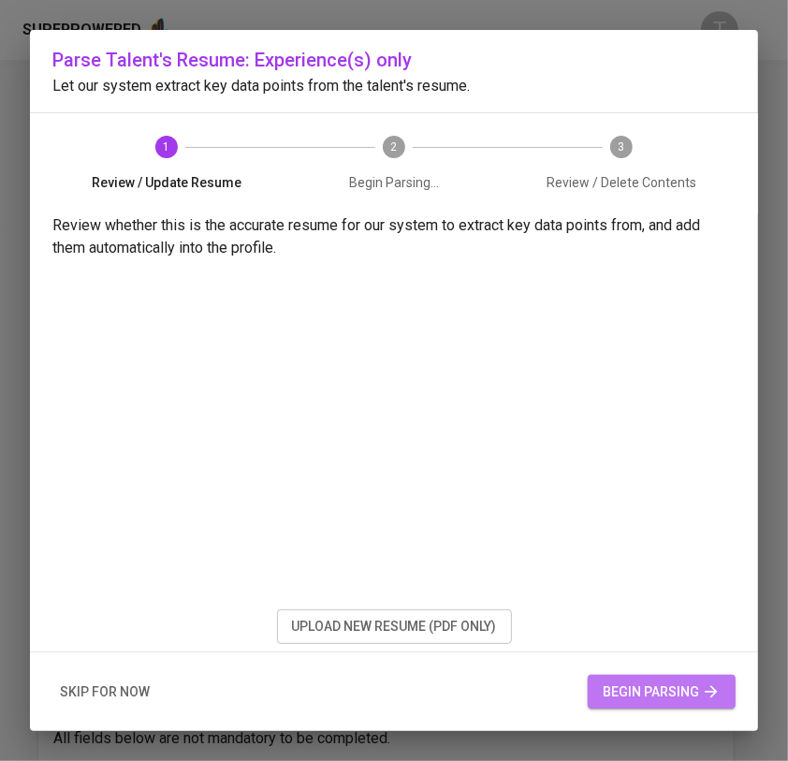
click at [638, 677] on button "begin parsing" at bounding box center [662, 692] width 148 height 35
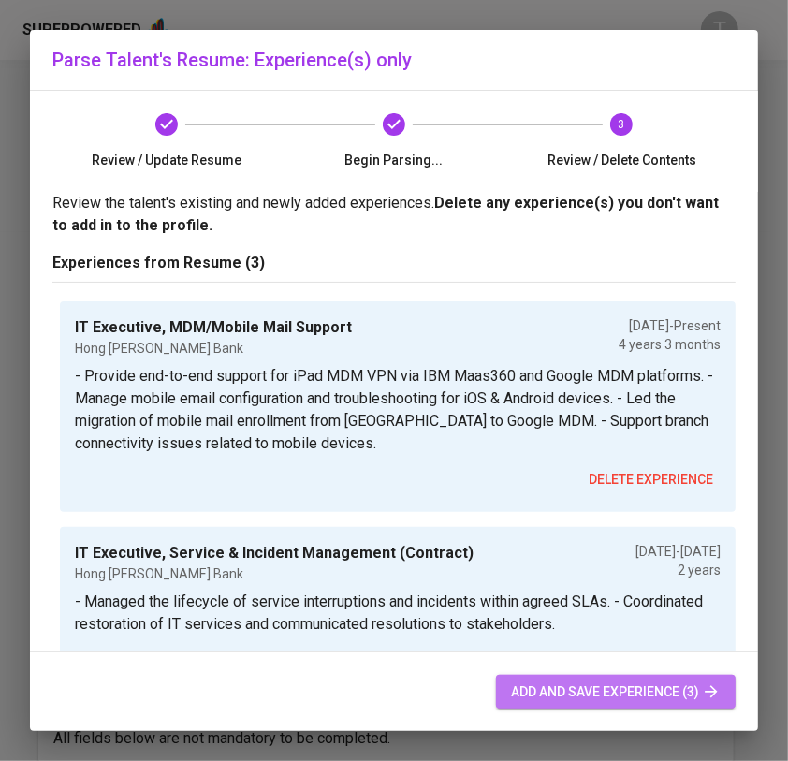
click at [545, 692] on span "add and save experience (3)" at bounding box center [616, 691] width 210 height 23
